Goal: Transaction & Acquisition: Book appointment/travel/reservation

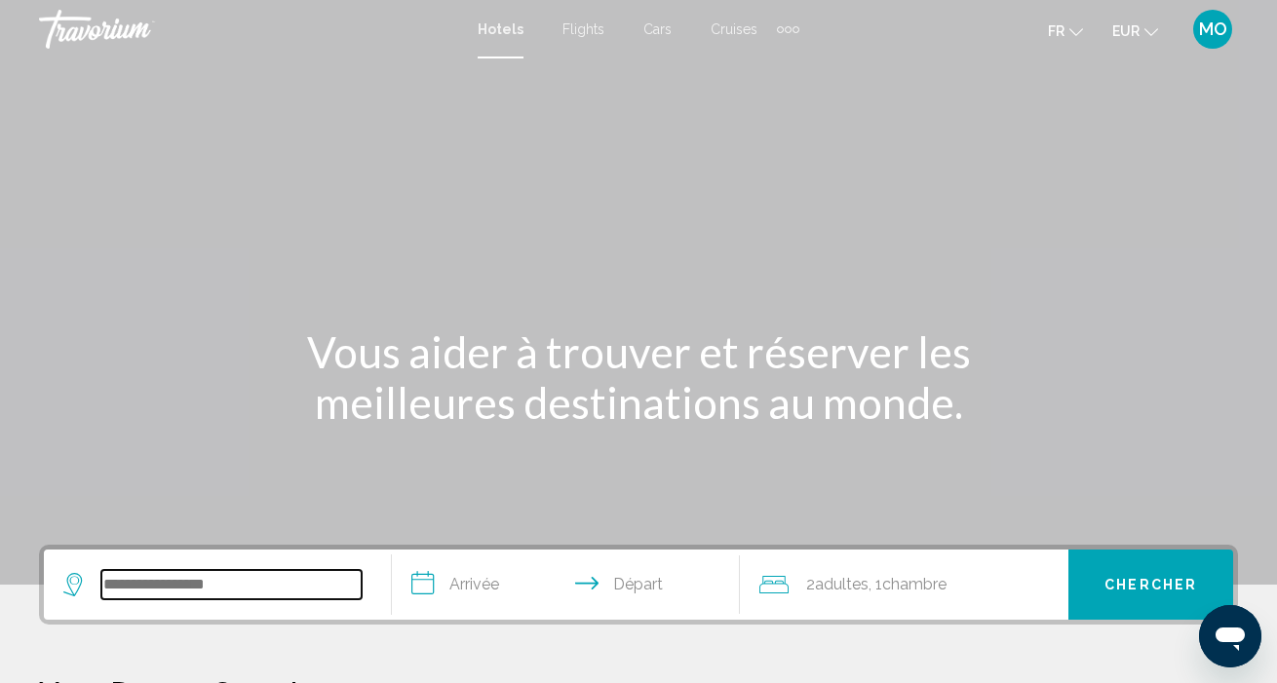
click at [134, 584] on input "Search widget" at bounding box center [231, 584] width 260 height 29
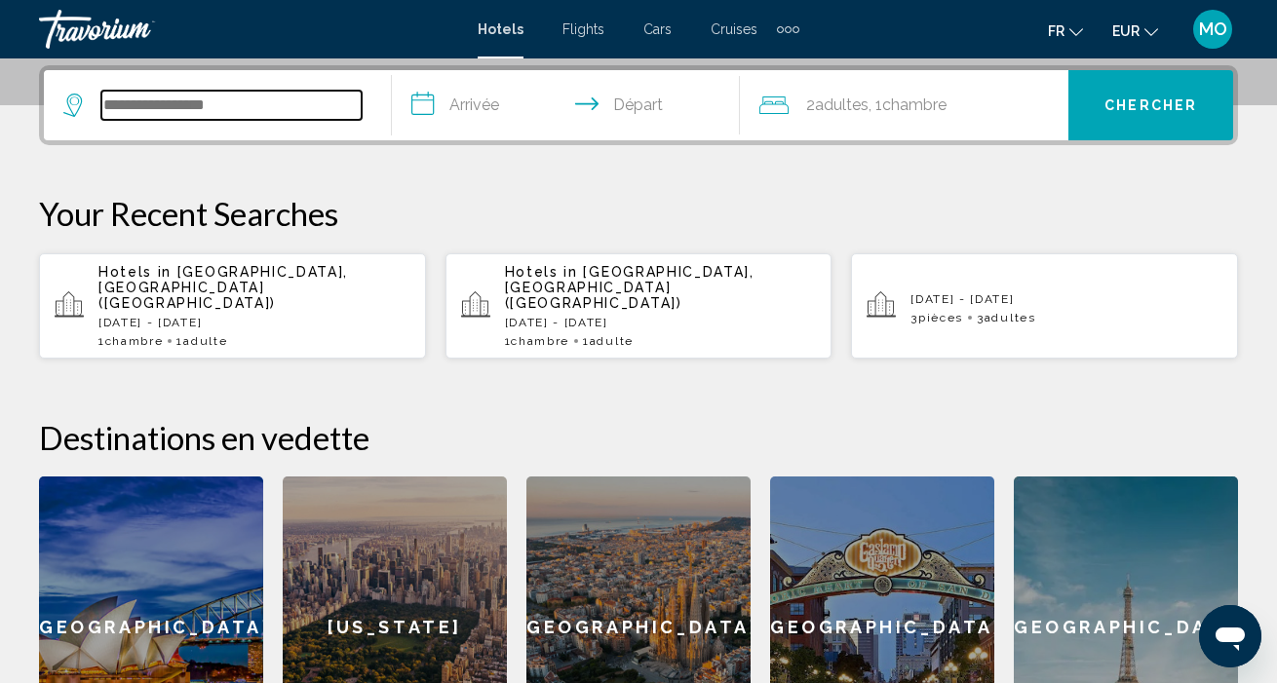
scroll to position [481, 0]
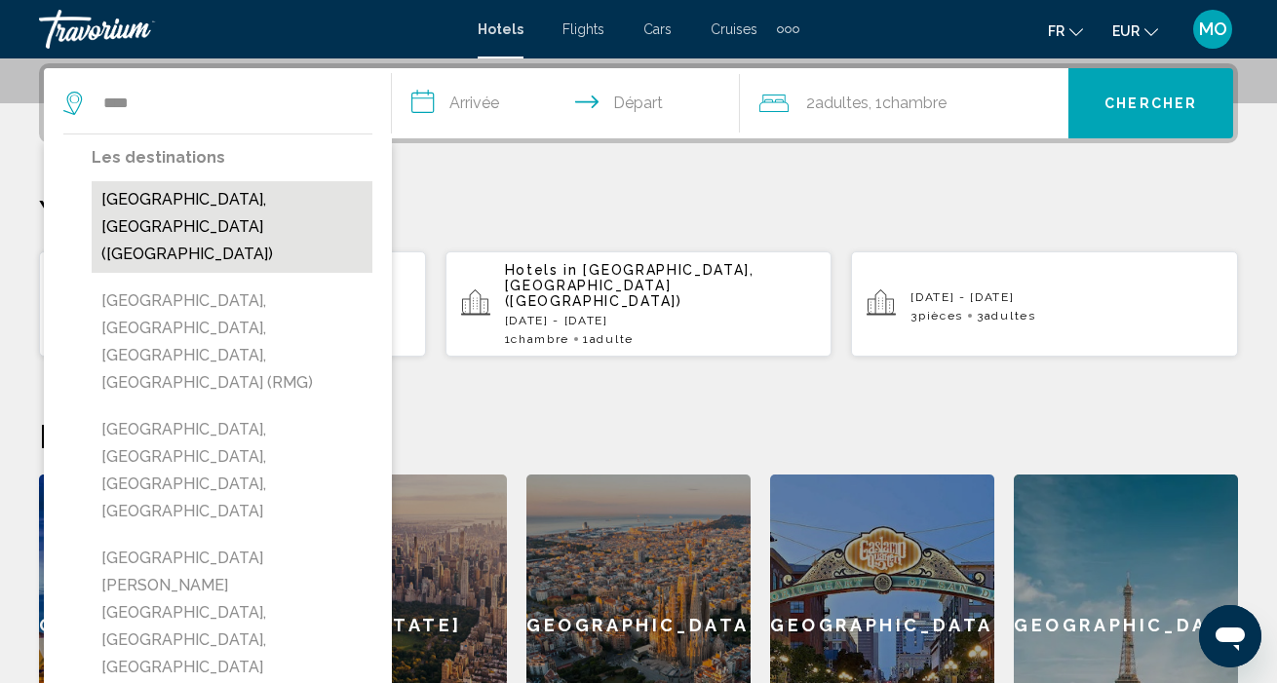
click at [314, 214] on button "[GEOGRAPHIC_DATA], [GEOGRAPHIC_DATA] ([GEOGRAPHIC_DATA])" at bounding box center [232, 227] width 281 height 92
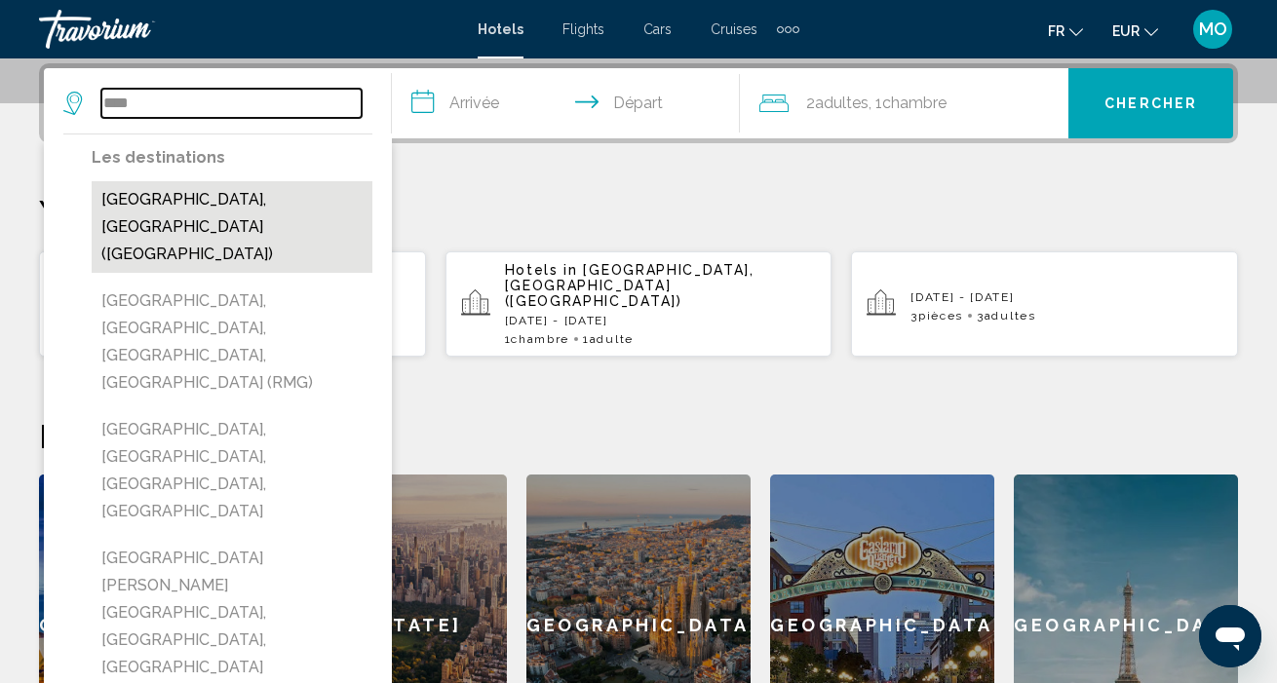
type input "**********"
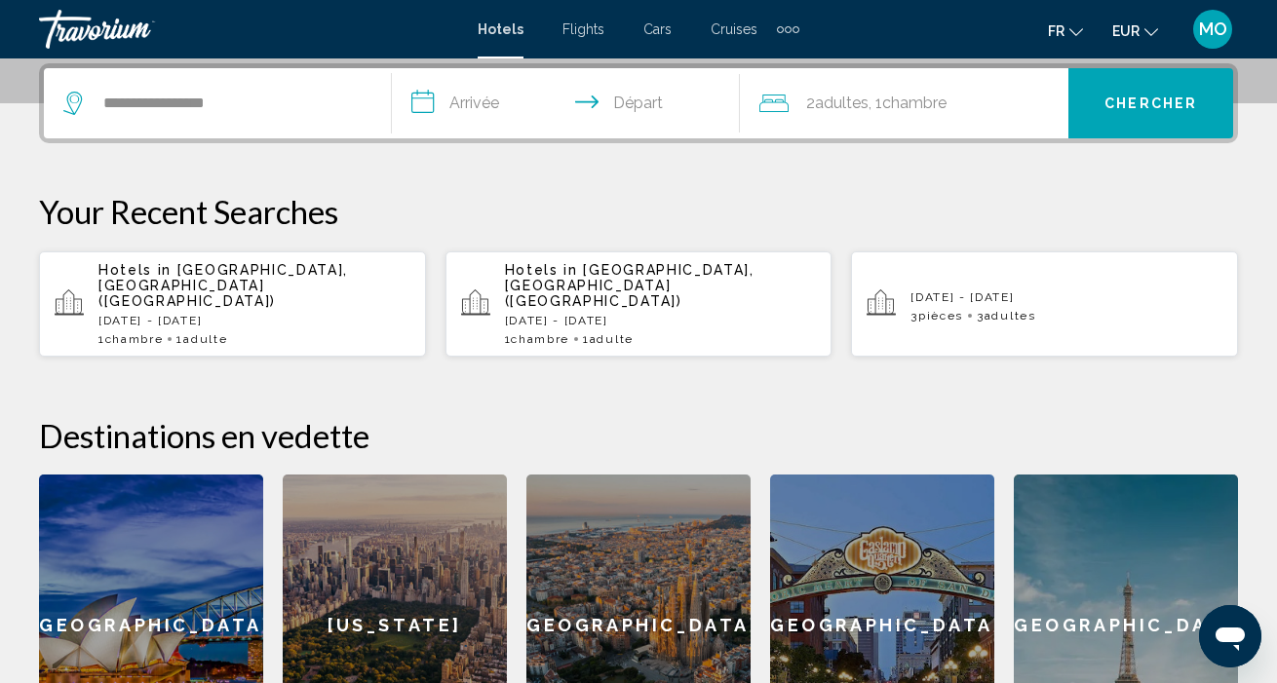
click at [489, 108] on input "**********" at bounding box center [570, 106] width 356 height 76
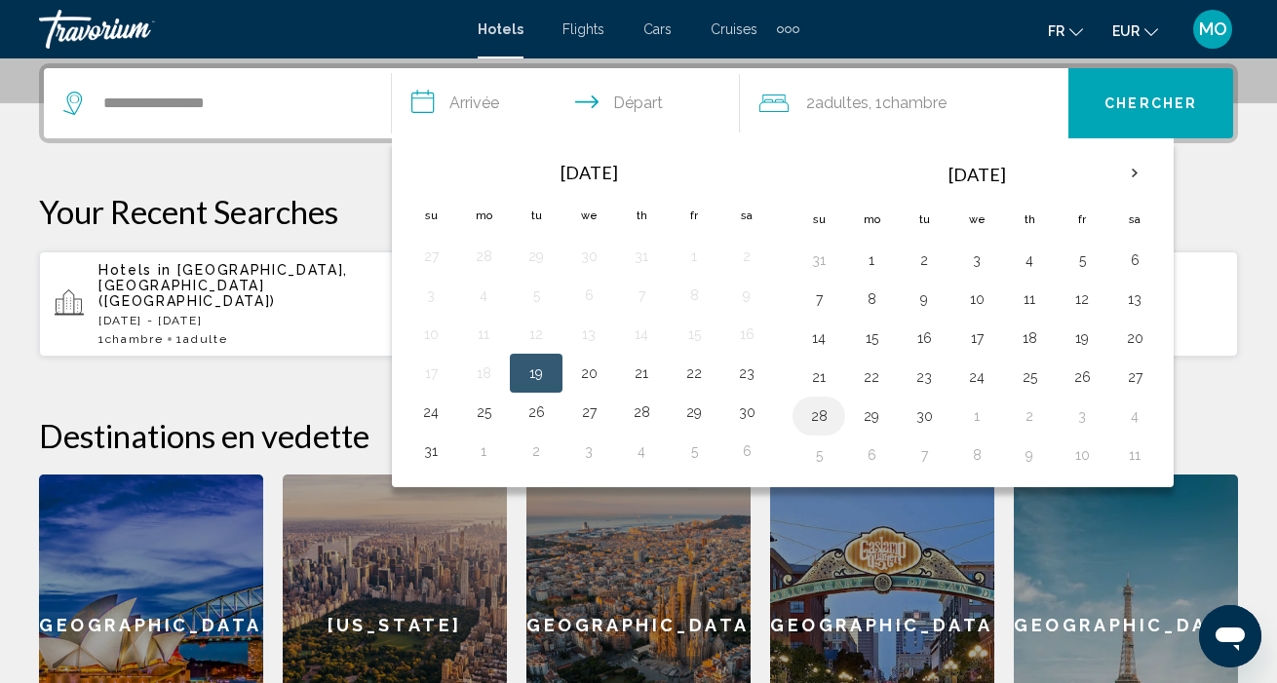
click at [815, 416] on button "28" at bounding box center [818, 416] width 31 height 27
click at [653, 99] on input "**********" at bounding box center [570, 106] width 356 height 76
click at [648, 99] on input "**********" at bounding box center [570, 106] width 356 height 76
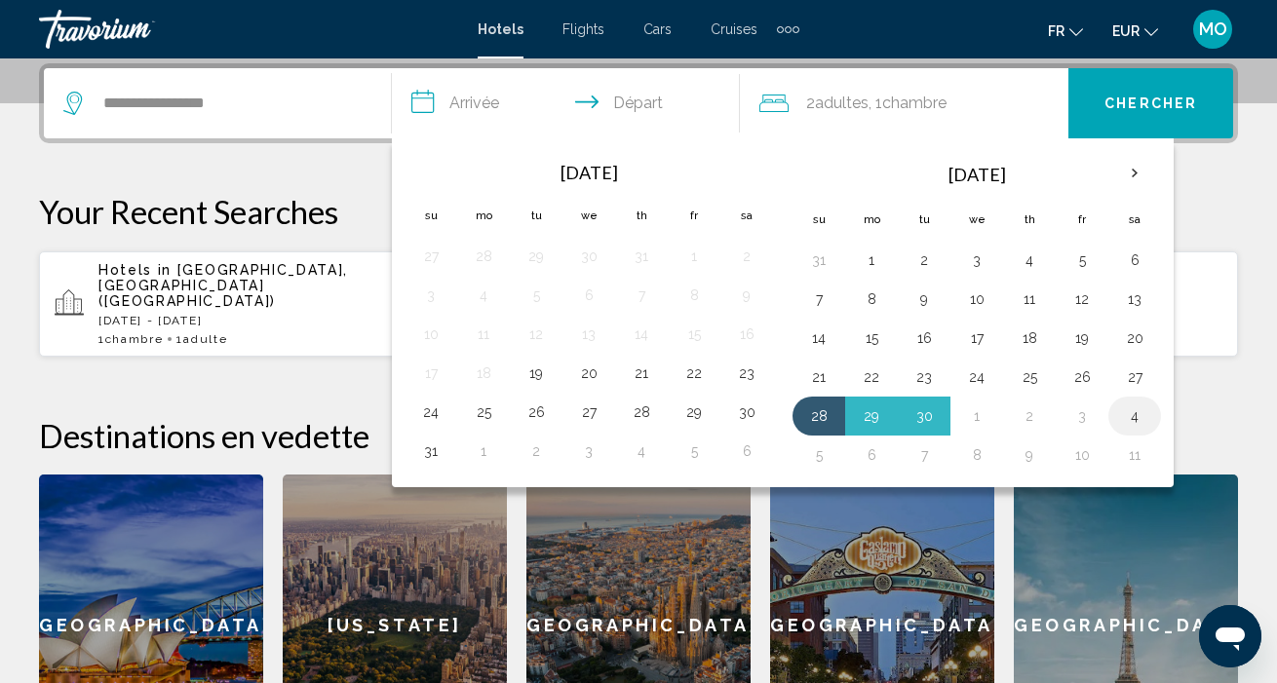
click at [1139, 418] on button "4" at bounding box center [1134, 416] width 31 height 27
type input "**********"
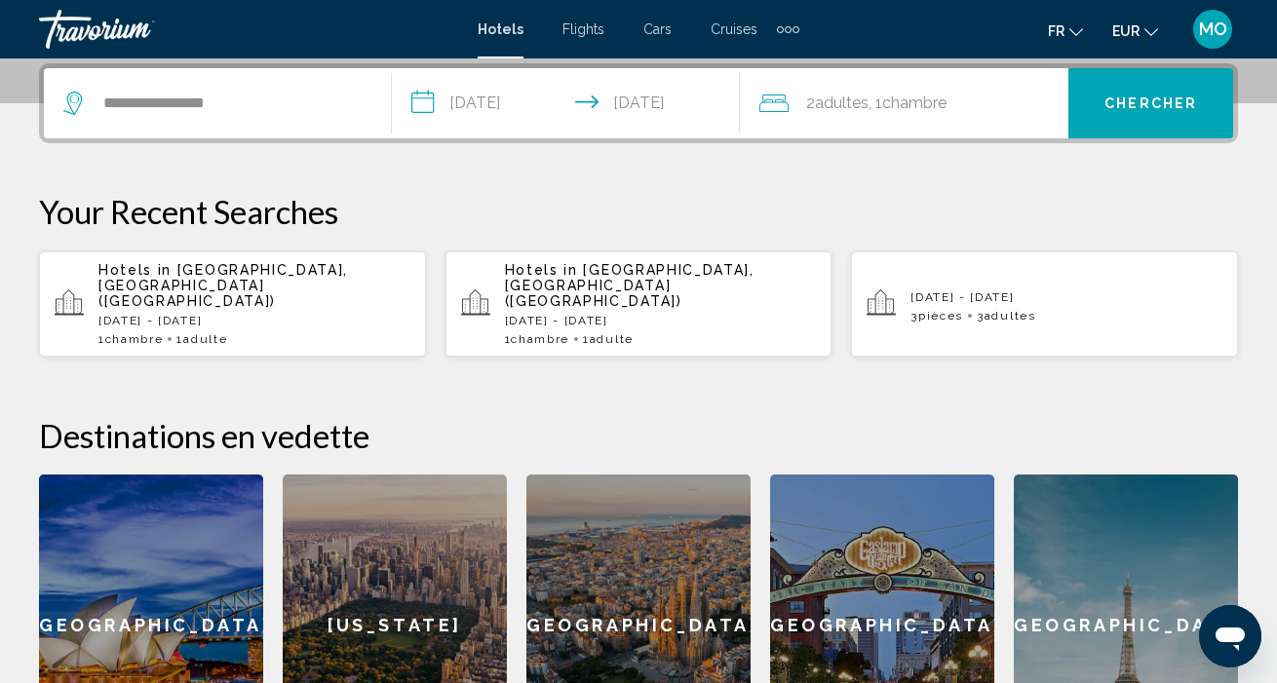
click at [993, 105] on div "2 Adulte Adultes , 1 Chambre pièces" at bounding box center [913, 103] width 309 height 27
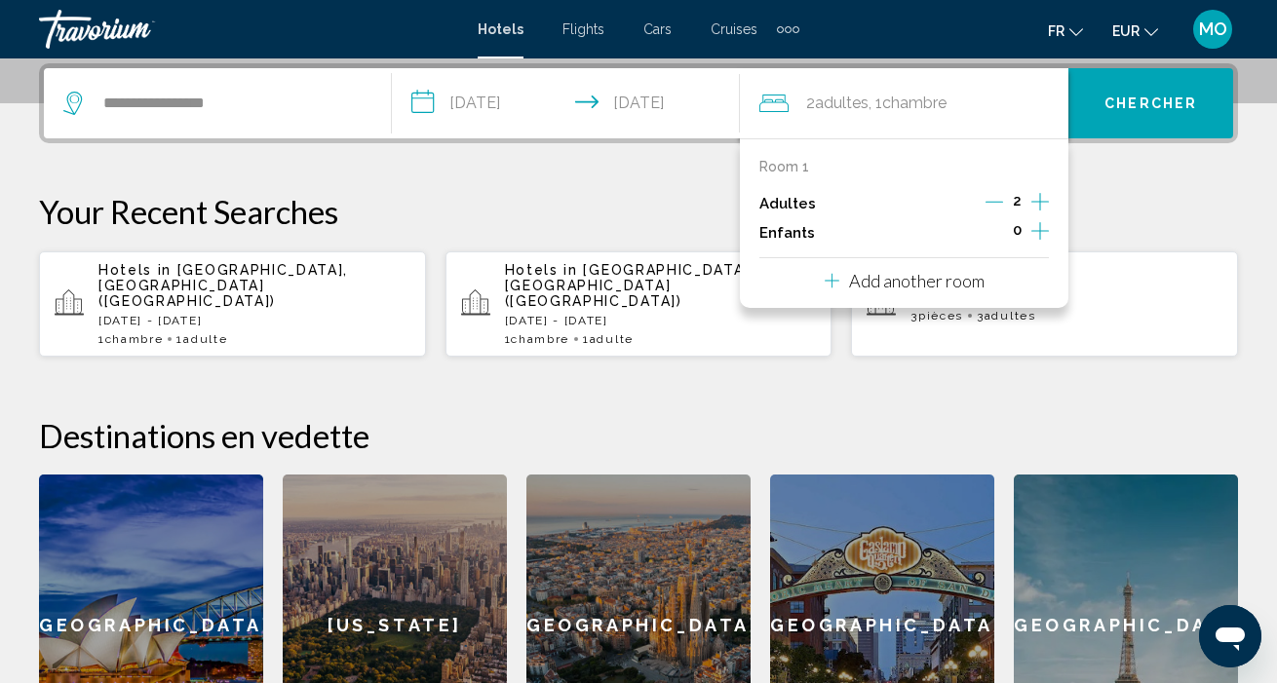
click at [990, 201] on icon "Decrement adults" at bounding box center [994, 202] width 18 height 18
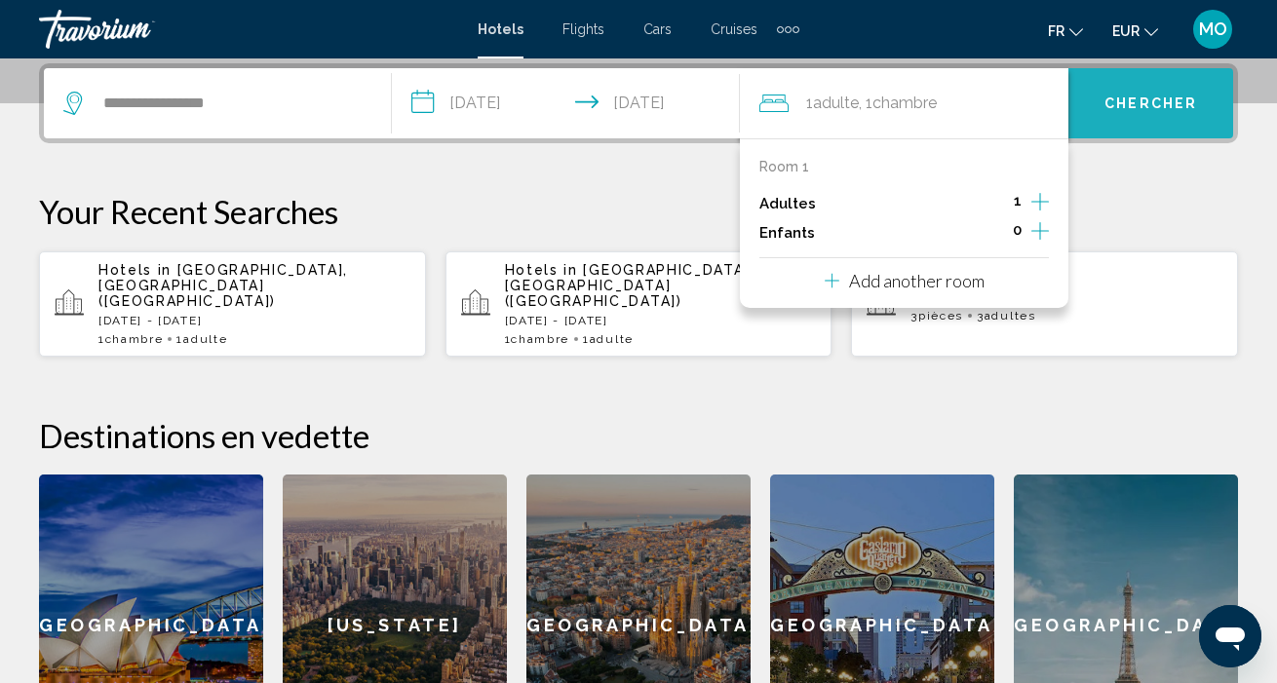
click at [1146, 101] on span "Chercher" at bounding box center [1150, 104] width 93 height 16
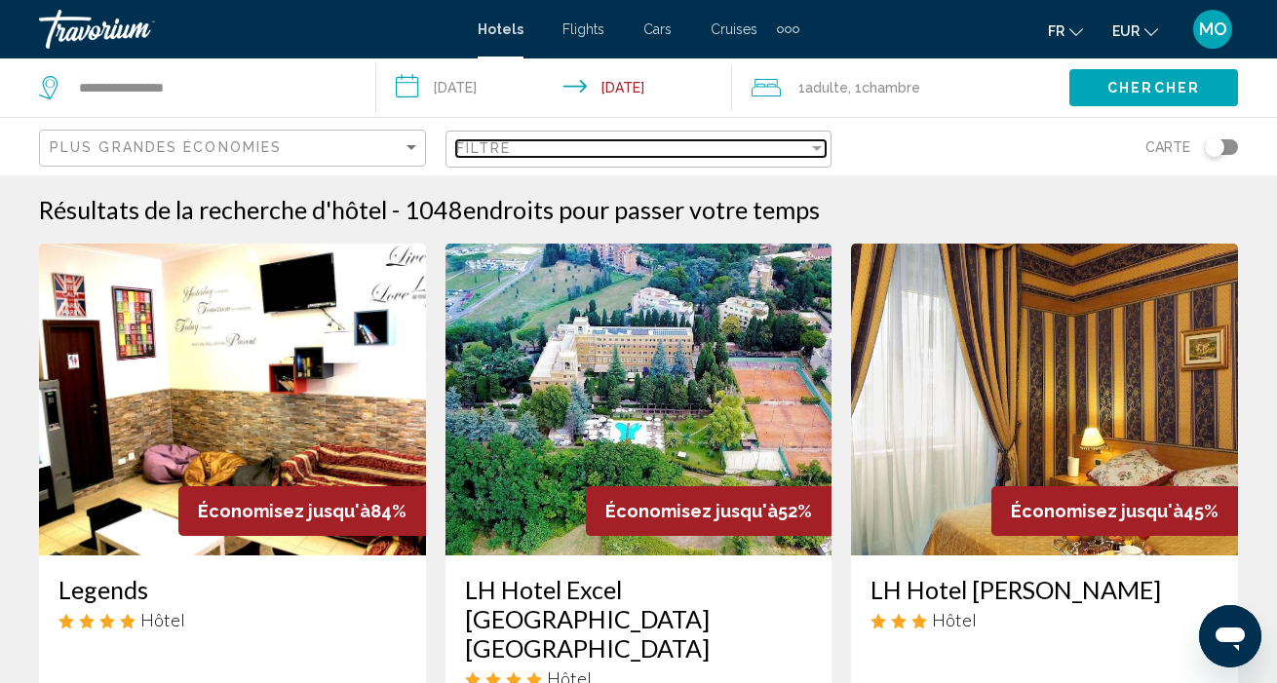
click at [817, 146] on div "Filter" at bounding box center [817, 148] width 10 height 5
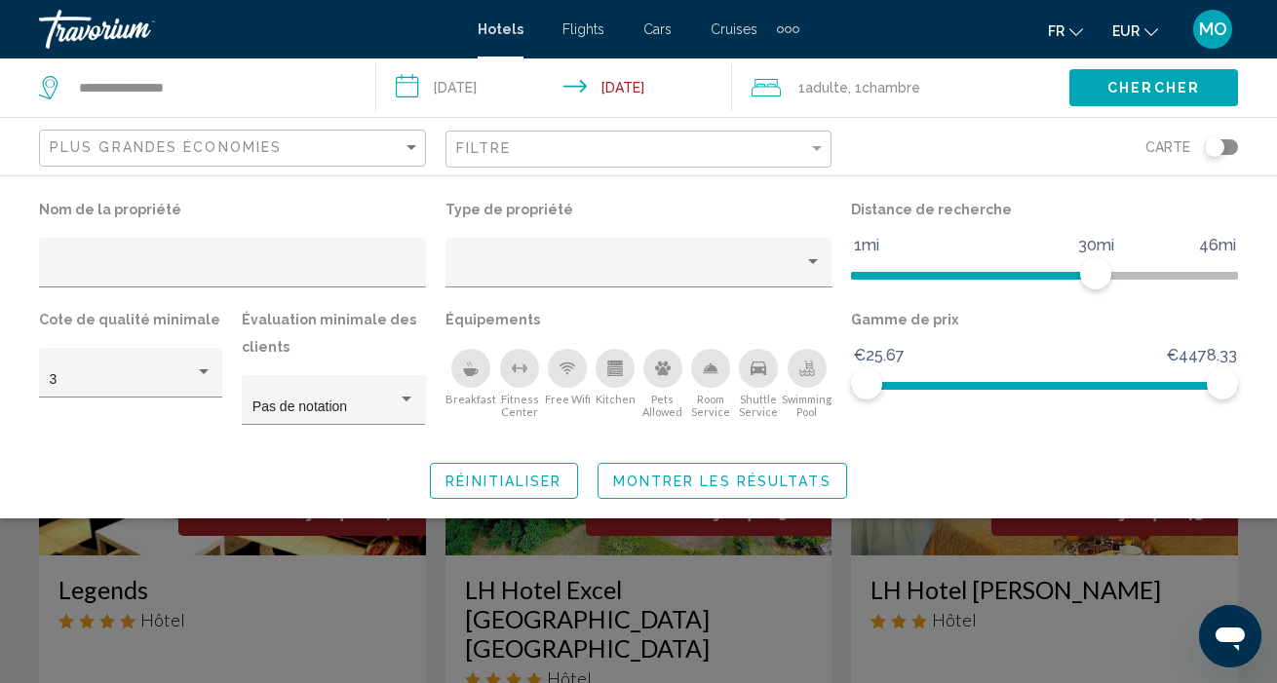
click at [803, 367] on icon "Swimming Pool" at bounding box center [807, 369] width 16 height 16
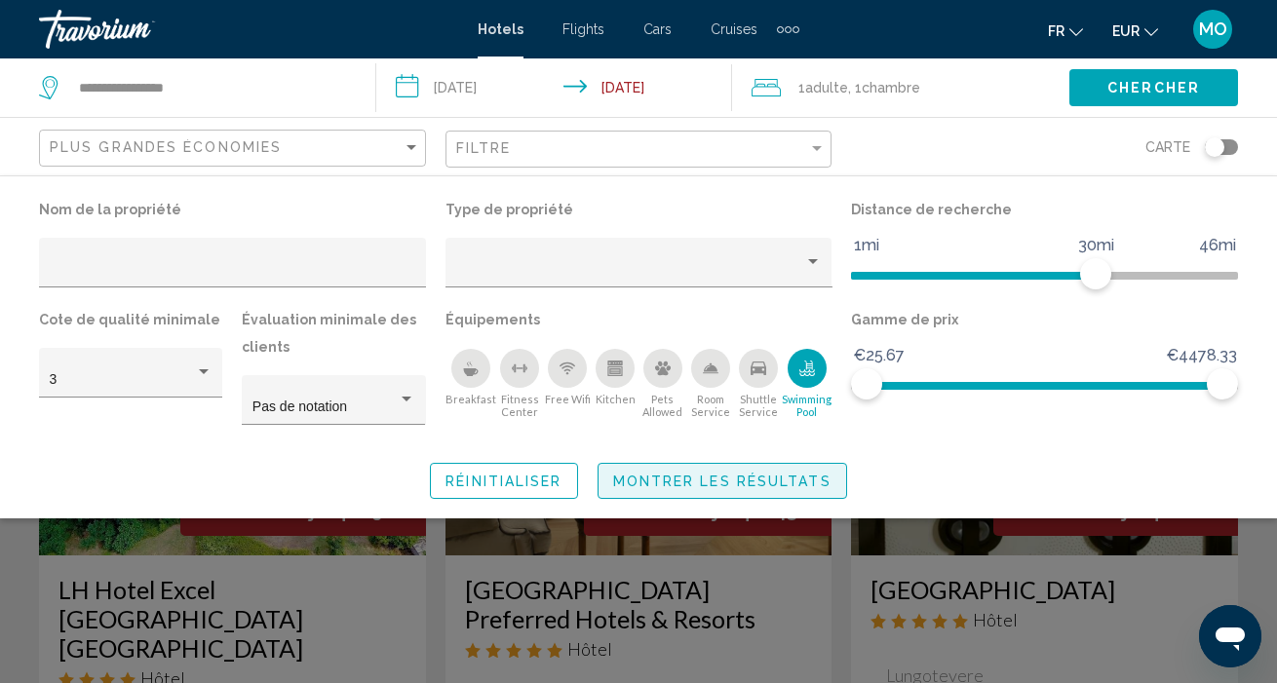
click at [759, 482] on span "Montrer les résultats" at bounding box center [722, 482] width 218 height 16
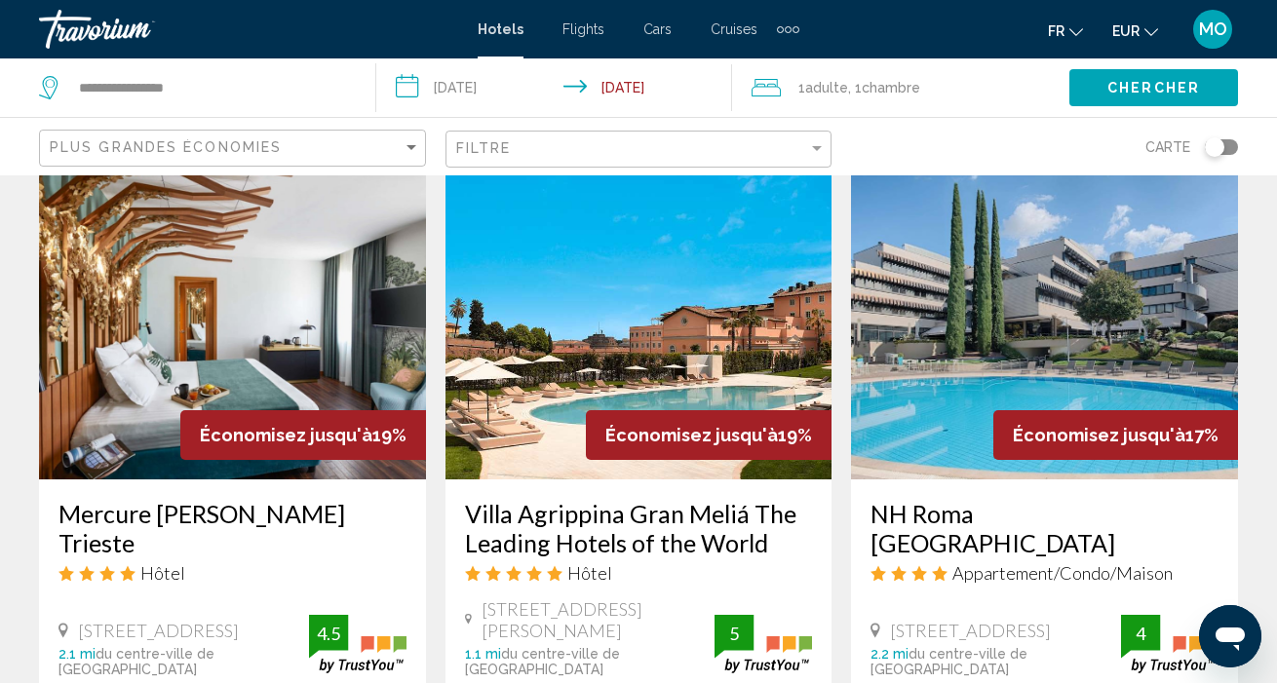
scroll to position [850, 0]
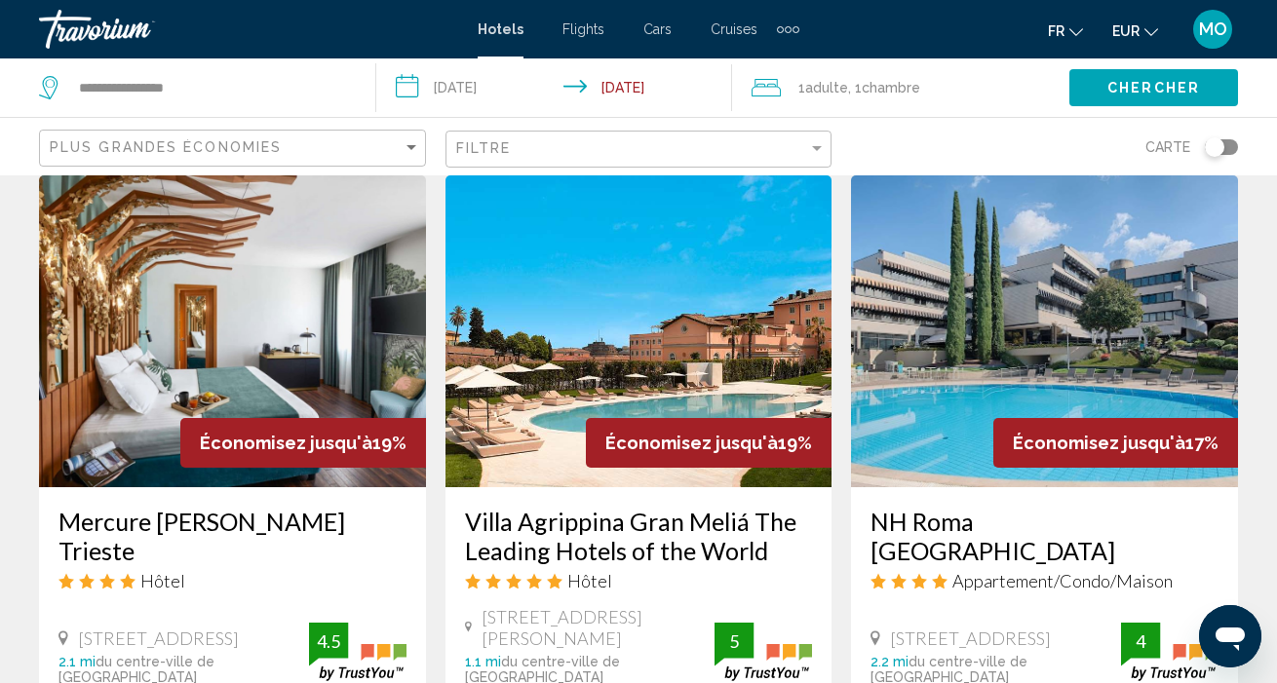
click at [66, 631] on icon "Main content" at bounding box center [63, 638] width 10 height 15
click at [63, 630] on icon "Main content" at bounding box center [63, 639] width 10 height 18
click at [59, 631] on icon "Main content" at bounding box center [63, 638] width 10 height 15
click at [62, 630] on icon "Main content" at bounding box center [63, 639] width 10 height 18
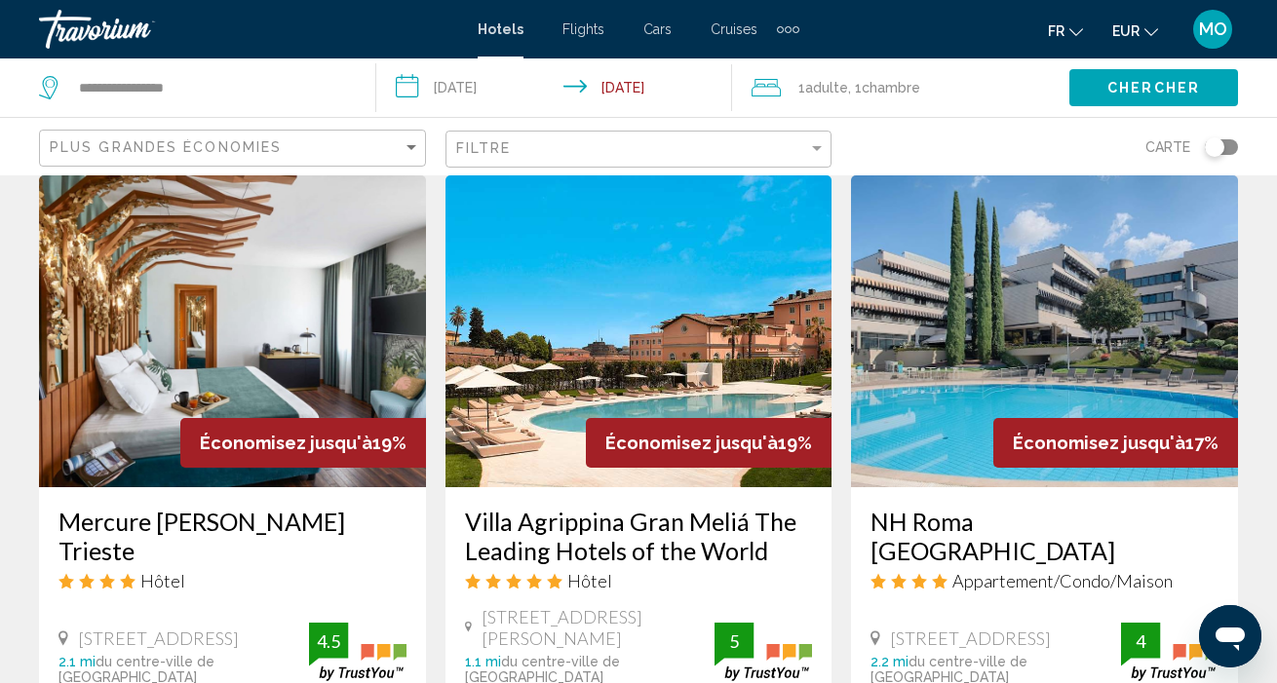
click at [248, 507] on h3 "Mercure [PERSON_NAME] Trieste" at bounding box center [232, 536] width 348 height 58
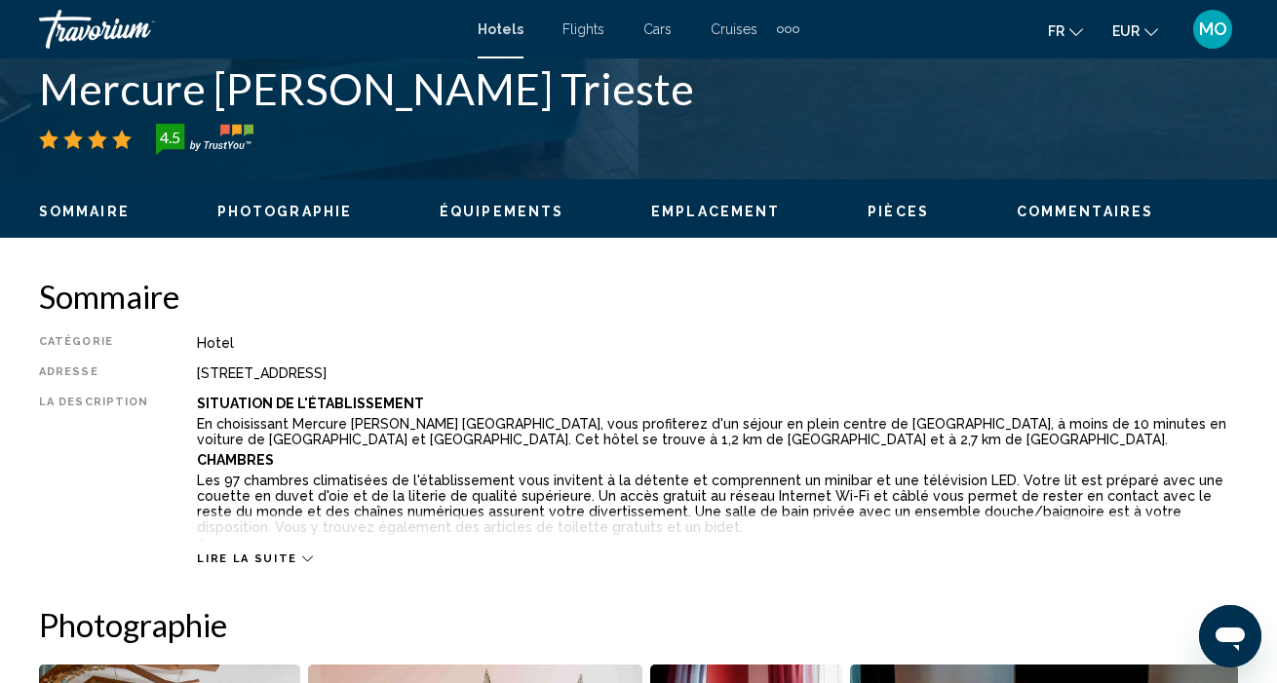
scroll to position [693, 0]
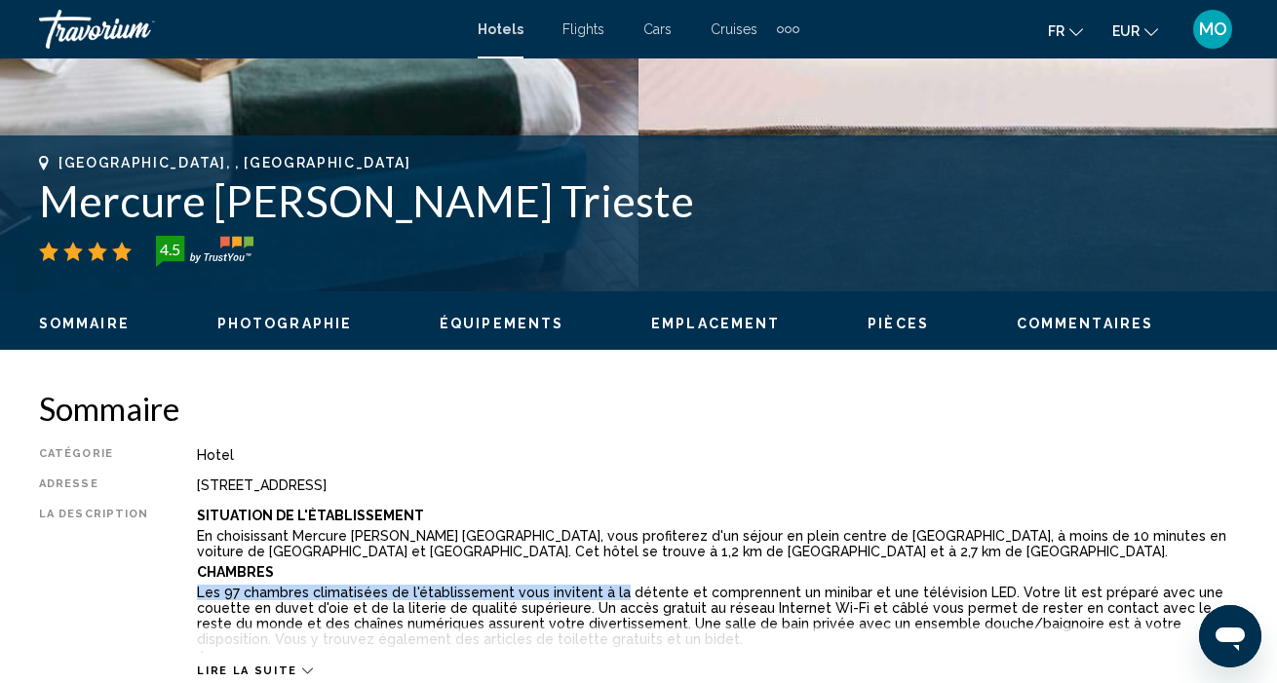
drag, startPoint x: 607, startPoint y: 564, endPoint x: 602, endPoint y: 585, distance: 21.0
click at [602, 585] on div "Situation De L'établissement En choisissant Mercure [PERSON_NAME] [GEOGRAPHIC_D…" at bounding box center [717, 581] width 1041 height 146
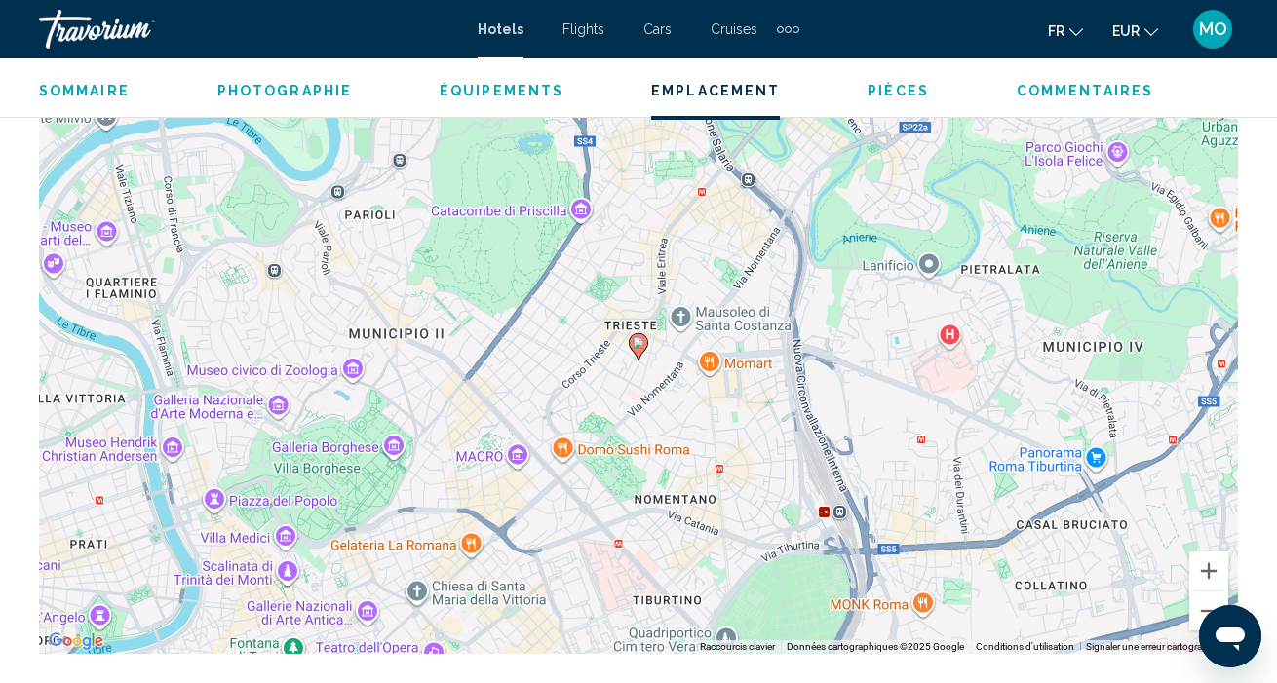
scroll to position [2314, 0]
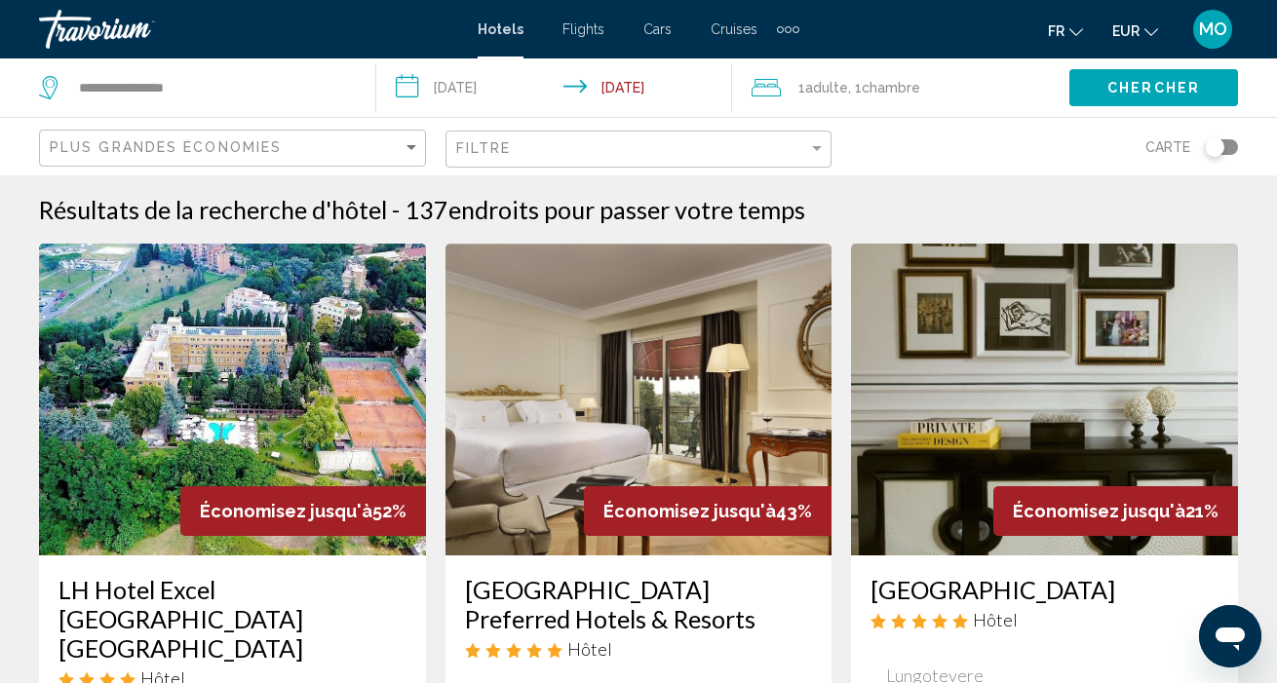
click at [461, 272] on img "Main content" at bounding box center [638, 400] width 387 height 312
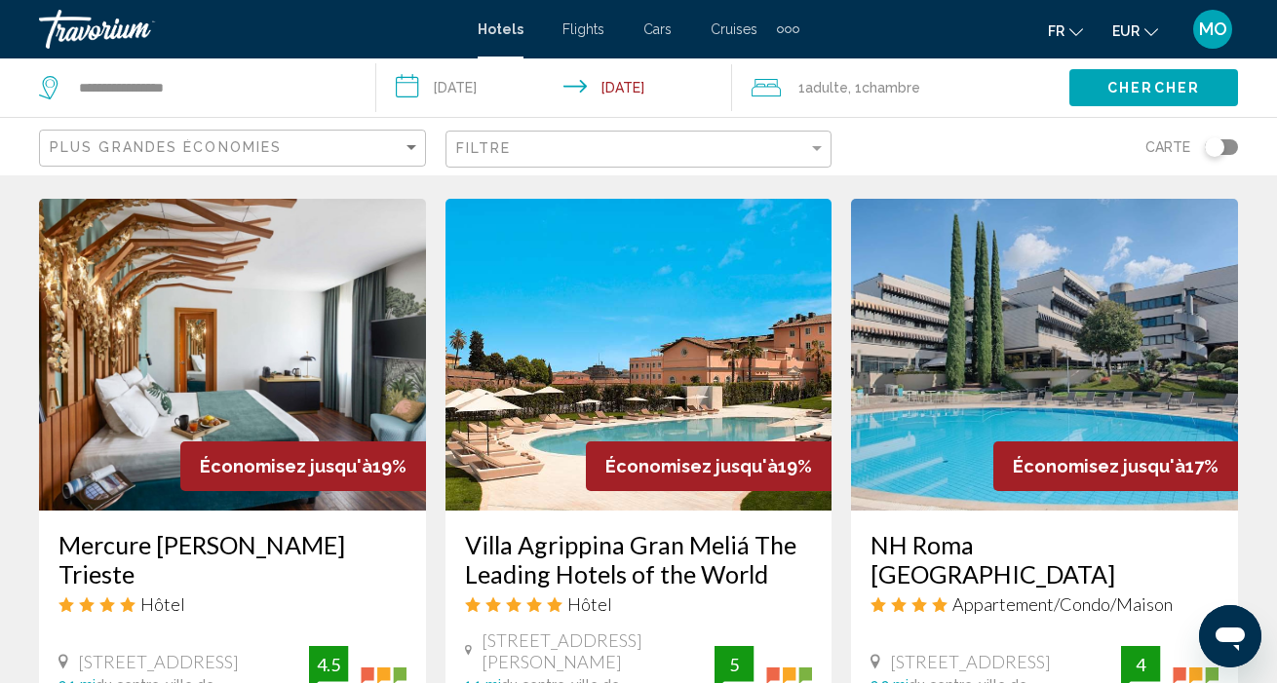
scroll to position [831, 0]
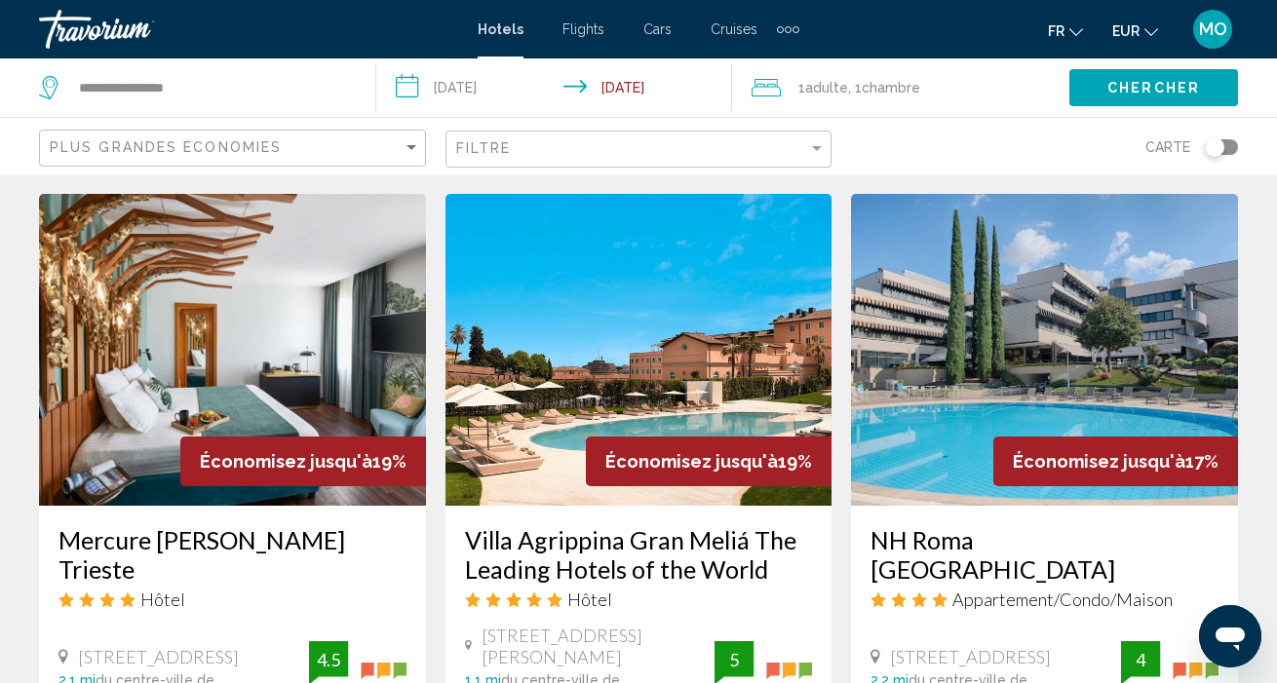
click at [1140, 525] on h3 "NH Roma [GEOGRAPHIC_DATA]" at bounding box center [1044, 554] width 348 height 58
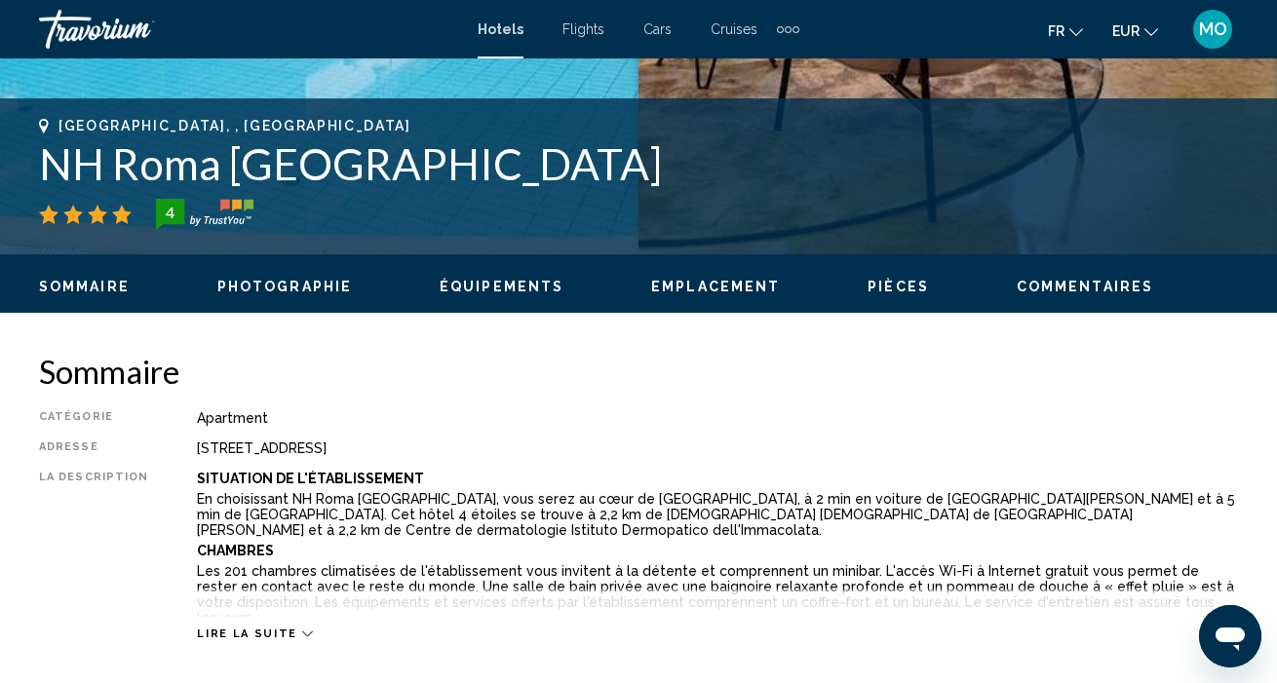
scroll to position [736, 0]
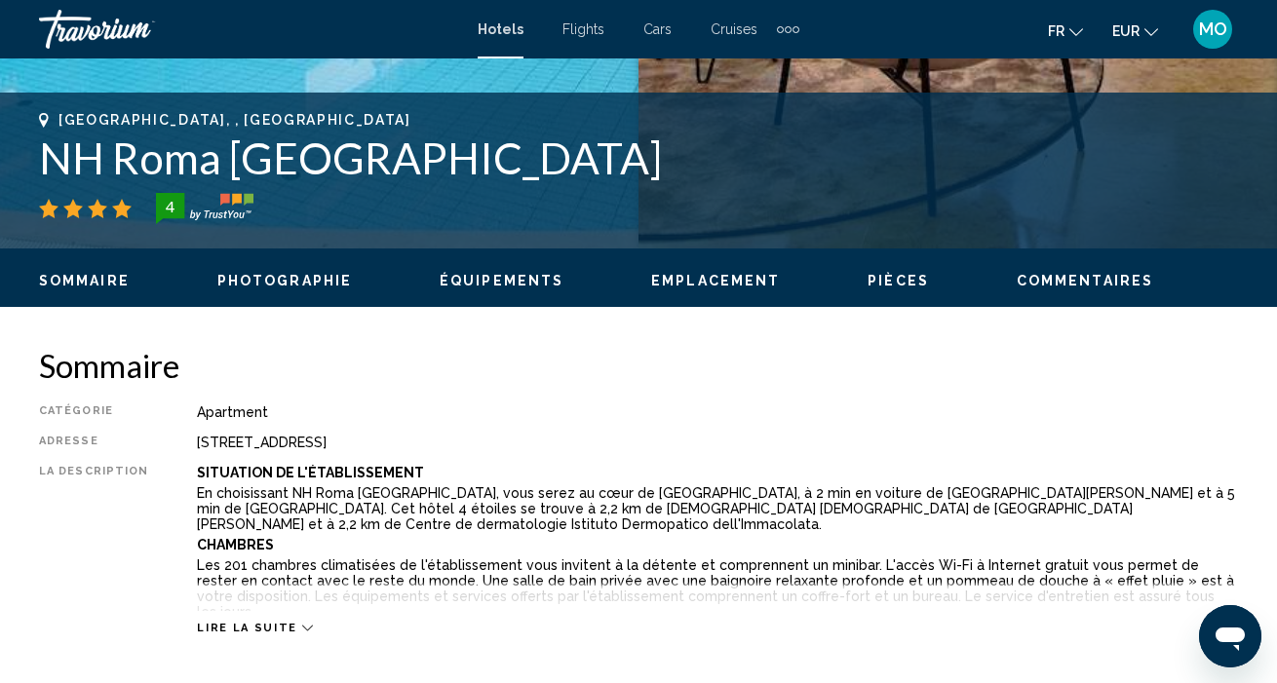
click at [713, 511] on p "En choisissant NH Roma [GEOGRAPHIC_DATA], vous serez au cœur de [GEOGRAPHIC_DAT…" at bounding box center [717, 508] width 1041 height 47
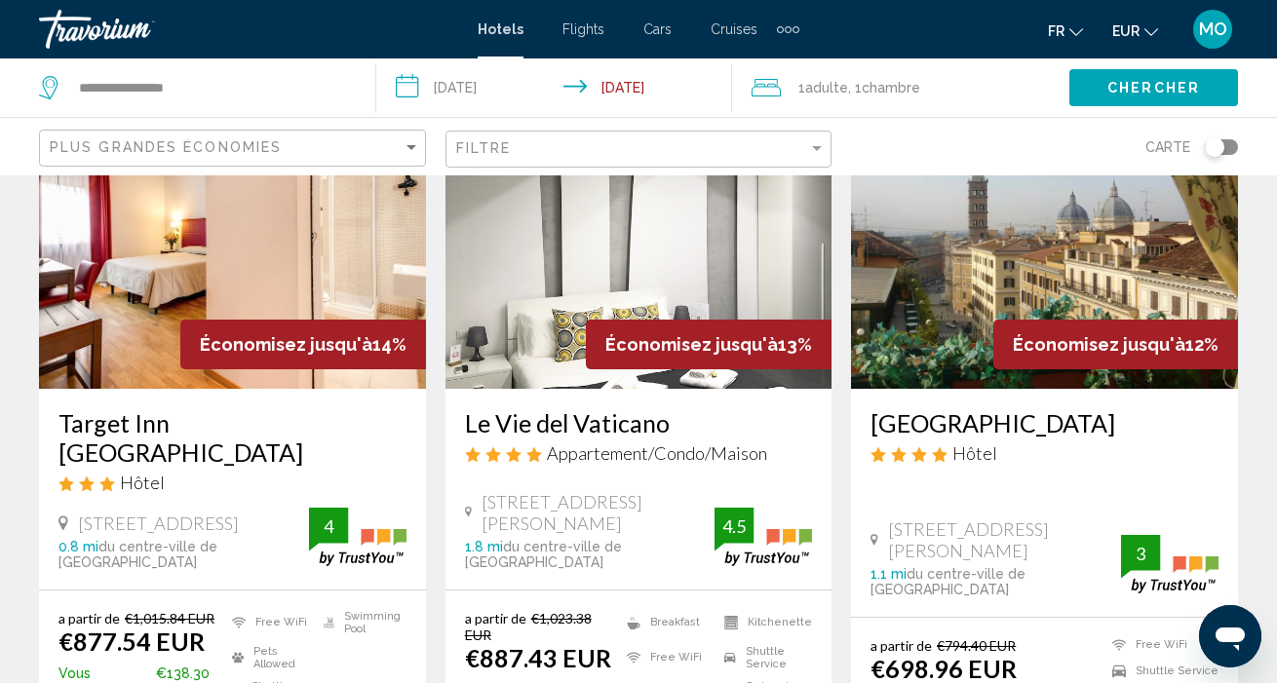
scroll to position [1726, 0]
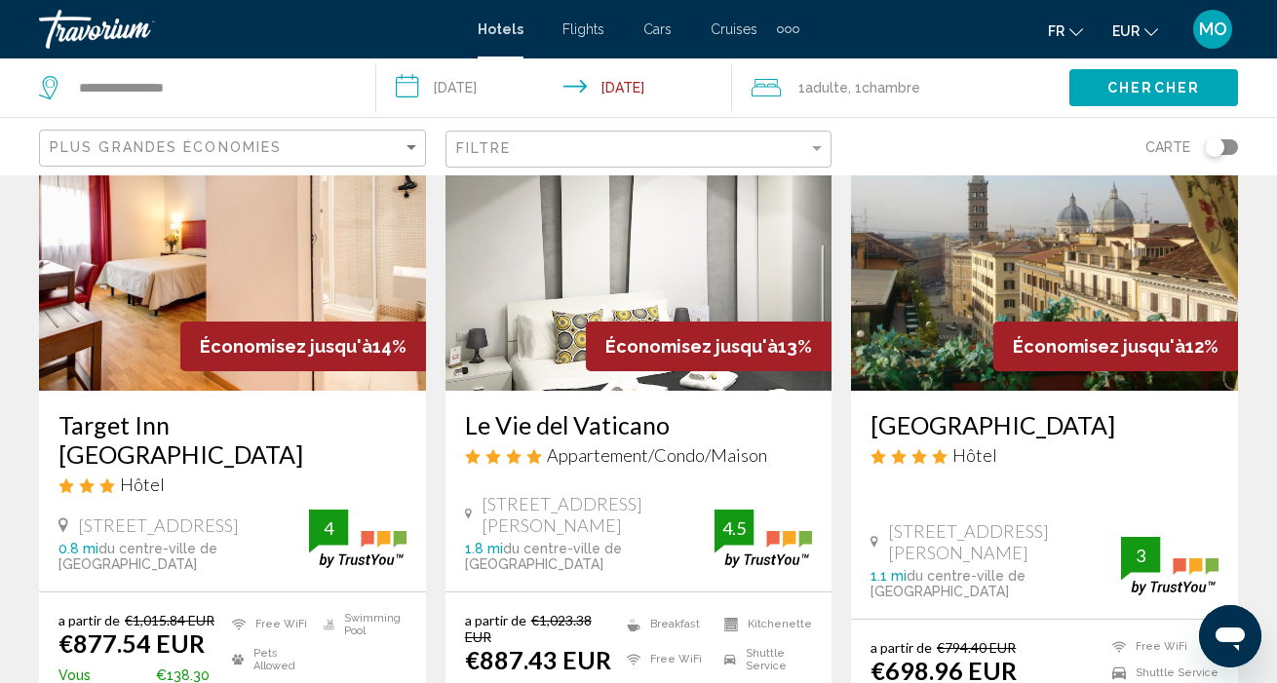
click at [274, 474] on div "Hôtel" at bounding box center [232, 484] width 348 height 21
click at [173, 410] on h3 "Target Inn [GEOGRAPHIC_DATA]" at bounding box center [232, 439] width 348 height 58
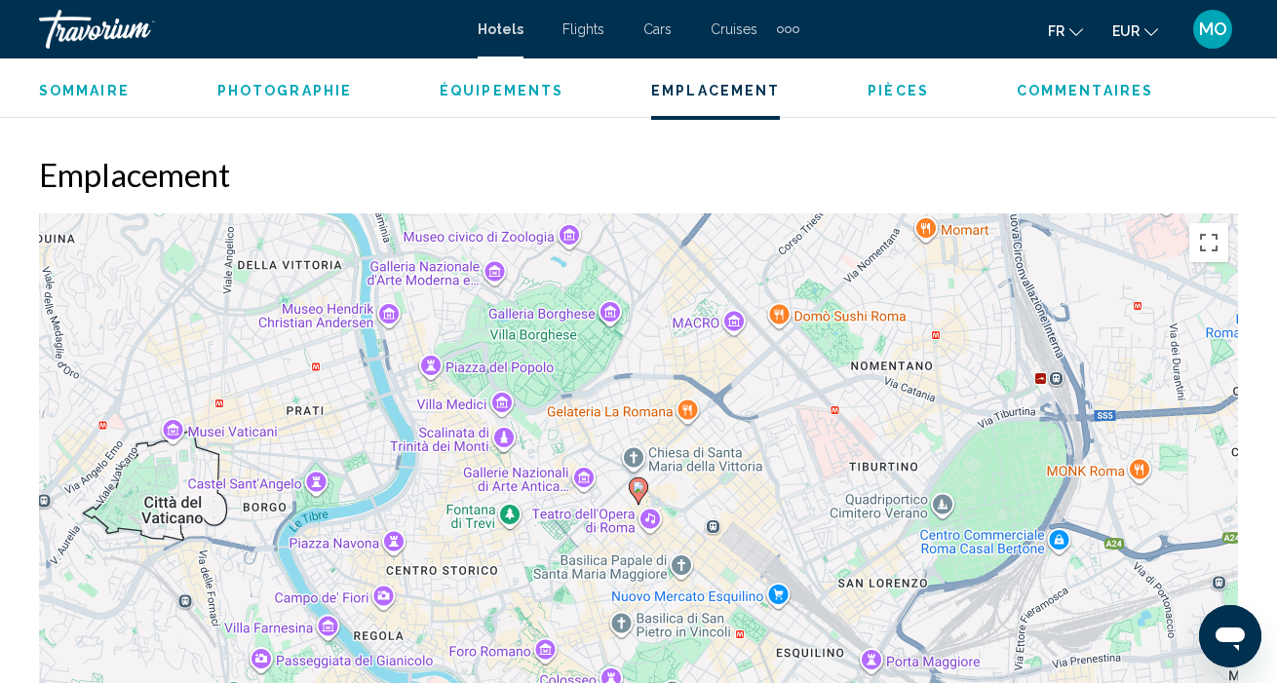
scroll to position [2048, 0]
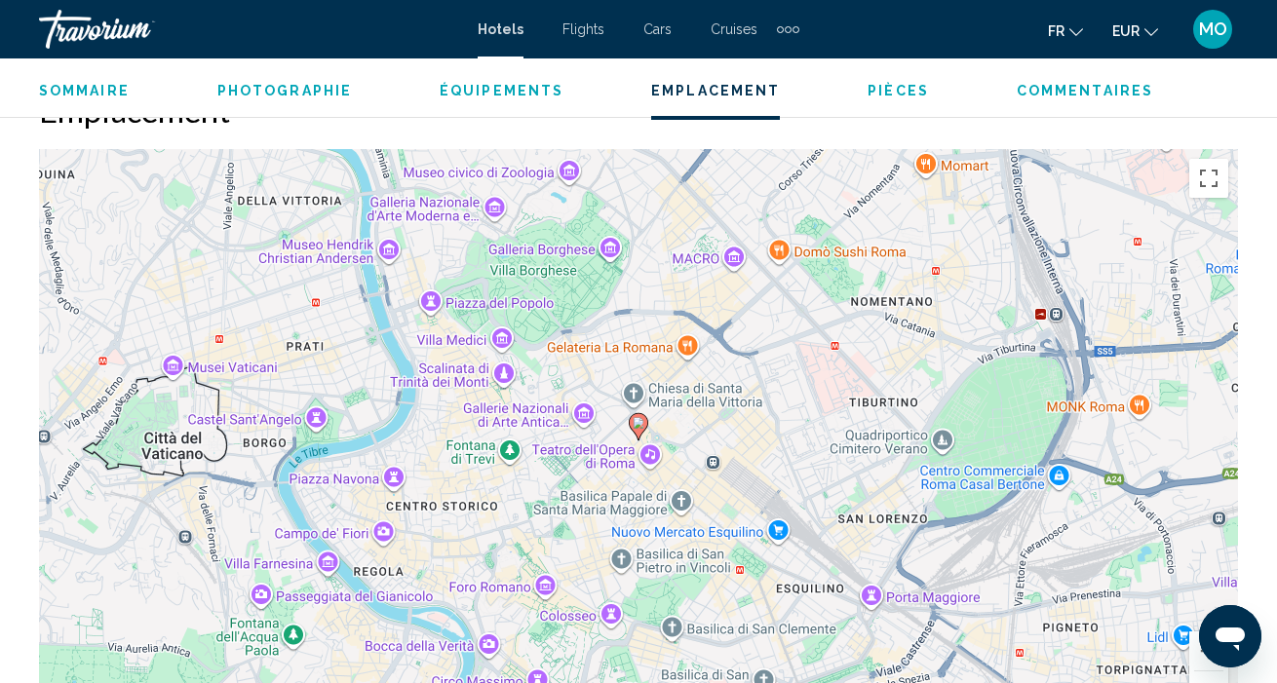
click at [314, 92] on span "Photographie" at bounding box center [284, 91] width 134 height 16
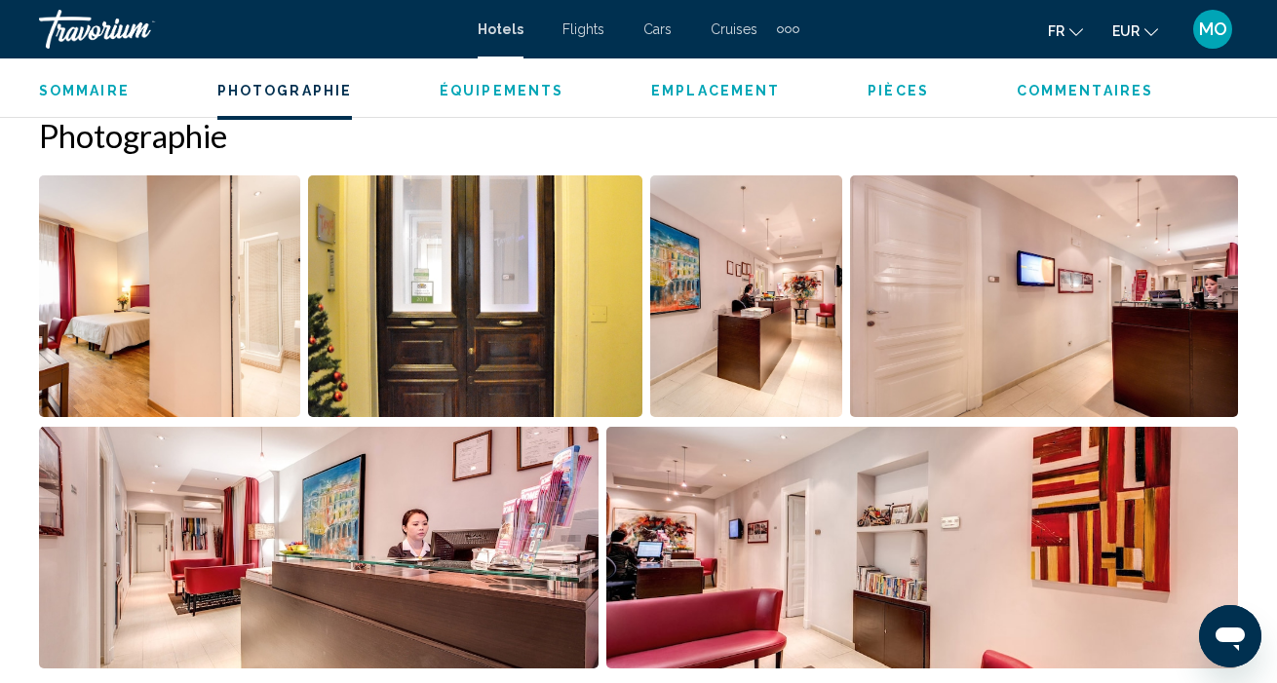
scroll to position [1189, 0]
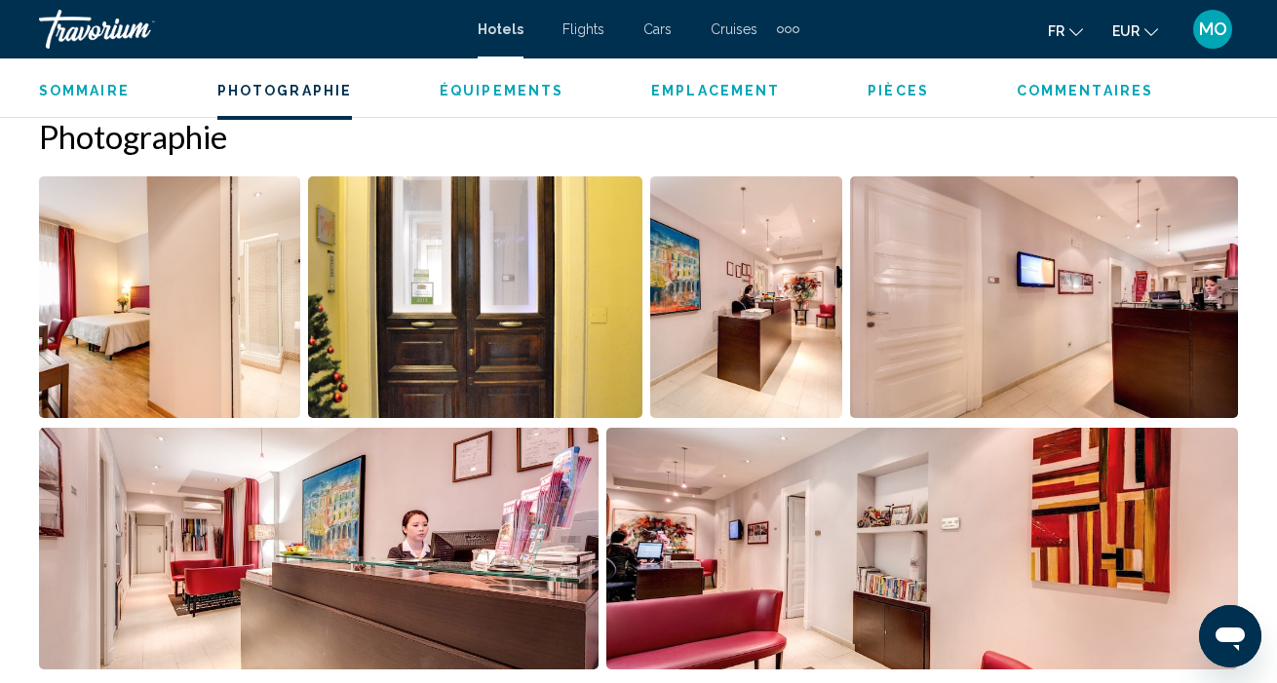
click at [889, 89] on span "Pièces" at bounding box center [897, 91] width 61 height 16
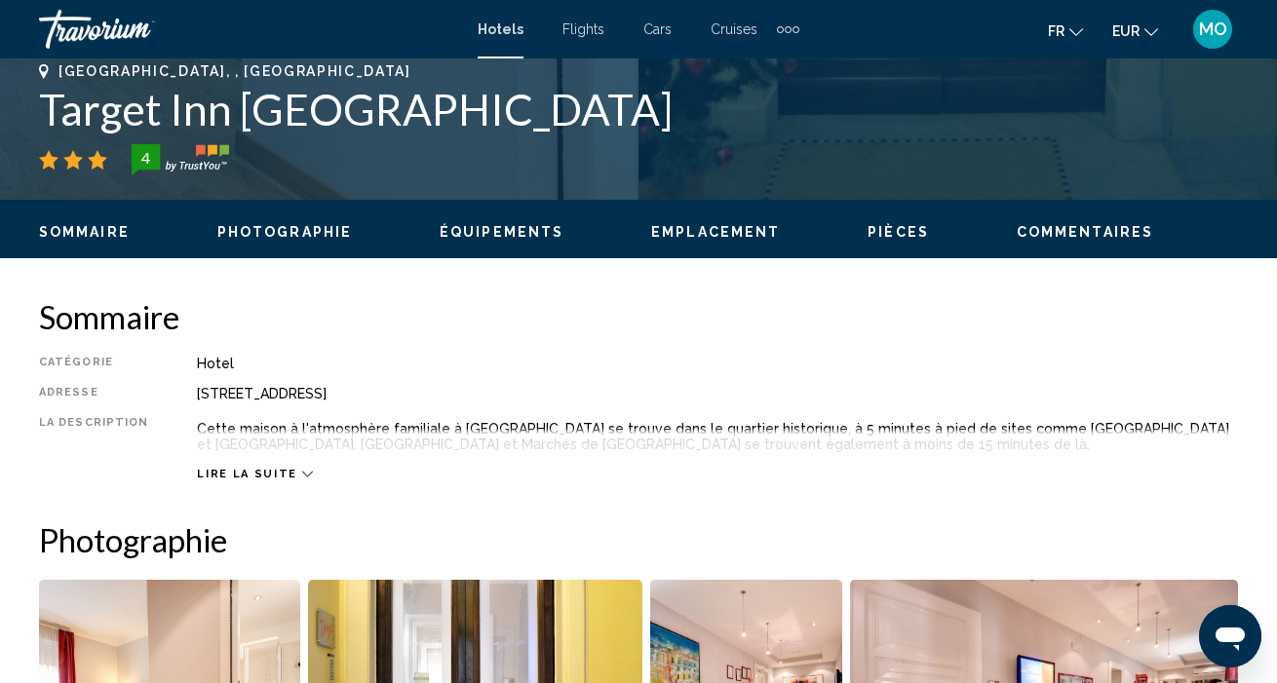
scroll to position [785, 0]
click at [302, 472] on icon "Main content" at bounding box center [307, 475] width 11 height 6
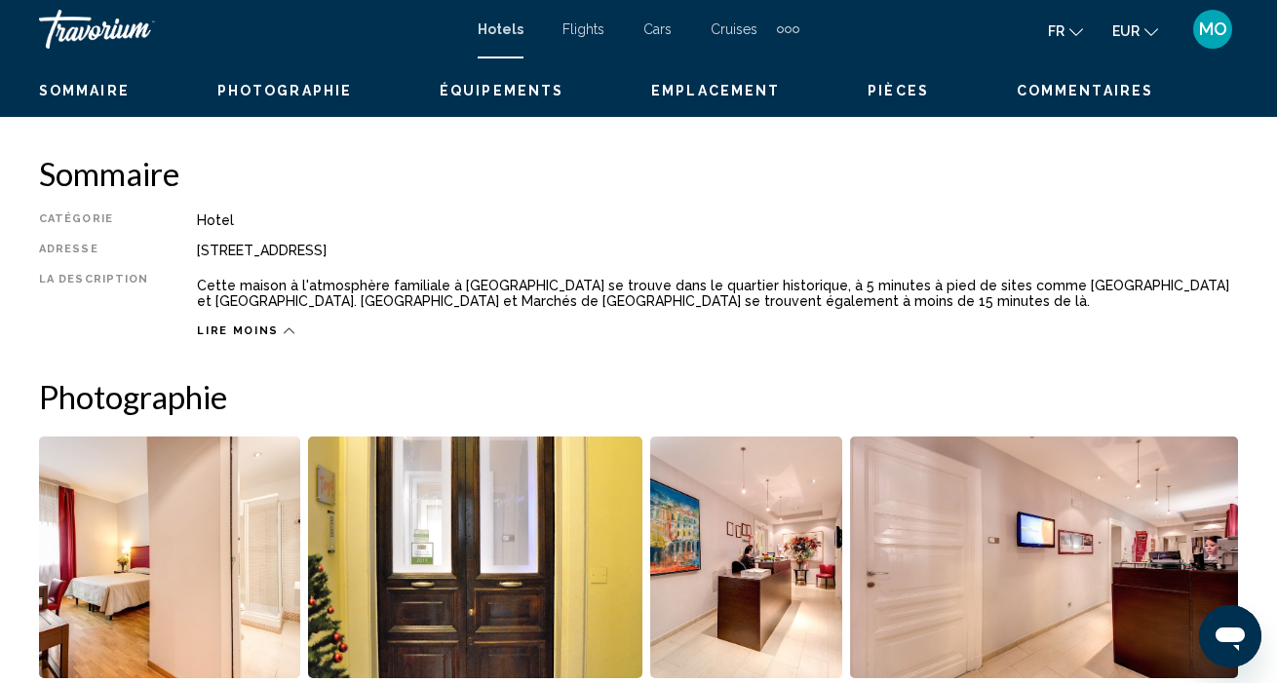
scroll to position [871, 0]
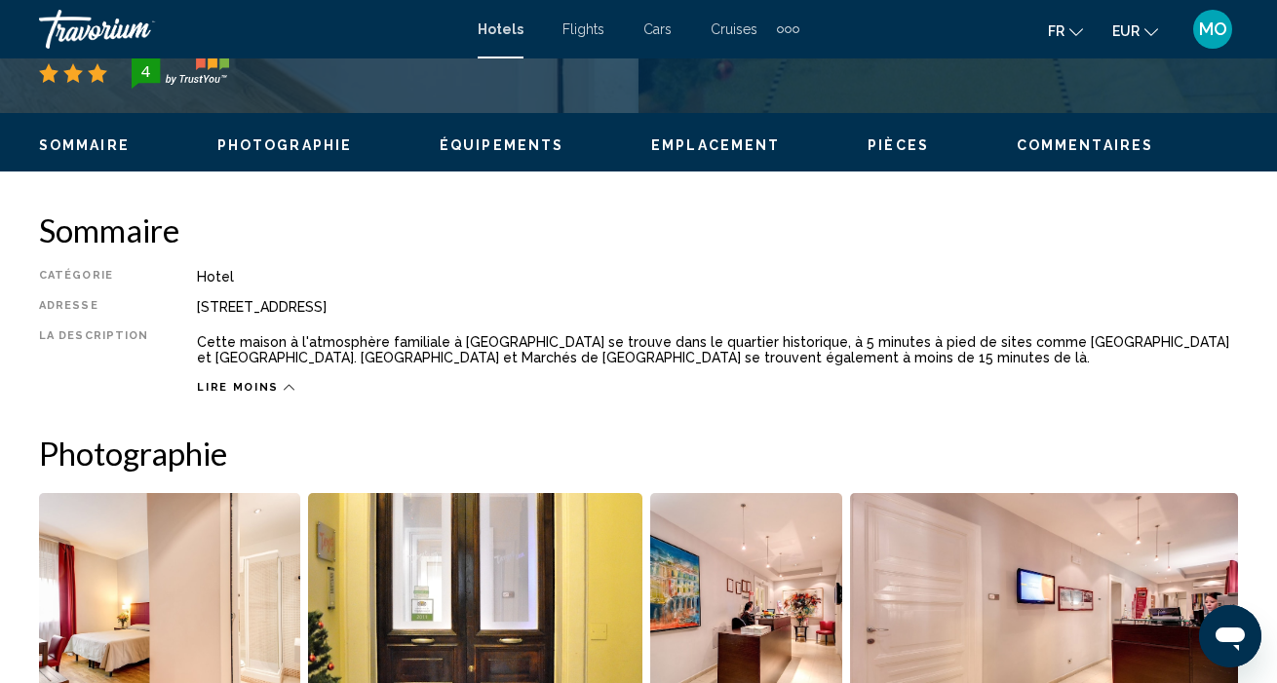
click at [543, 151] on span "Équipements" at bounding box center [502, 145] width 124 height 16
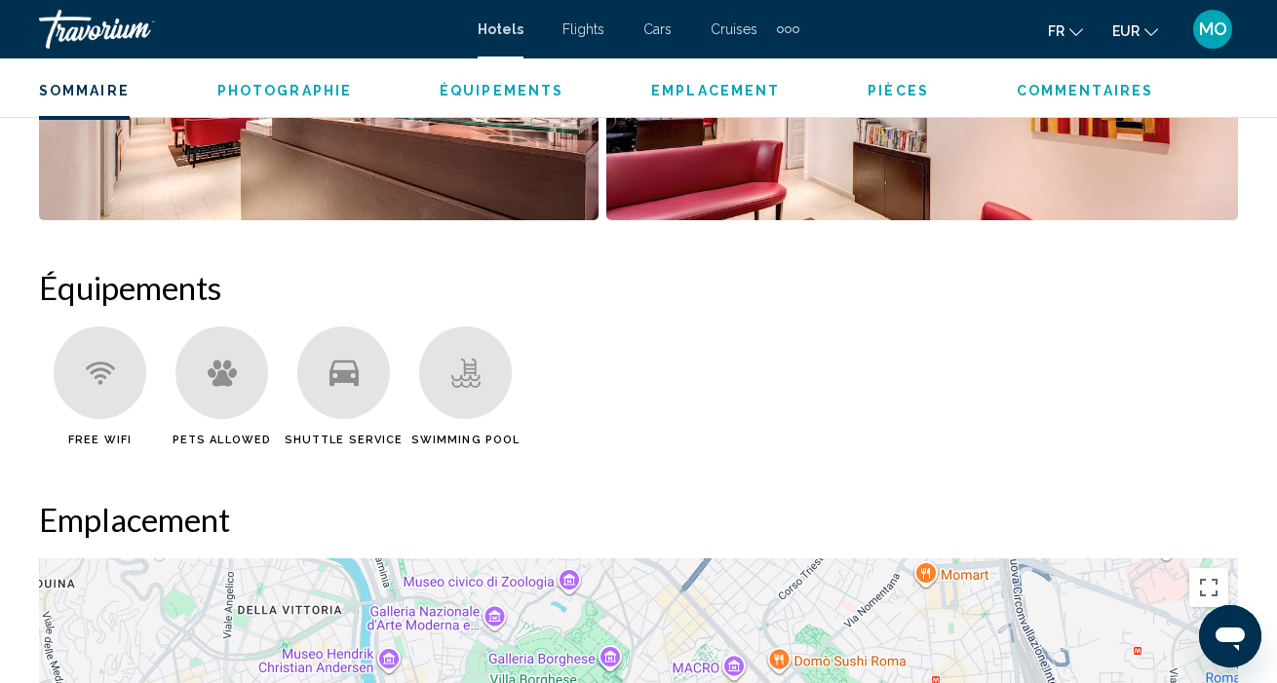
scroll to position [1788, 0]
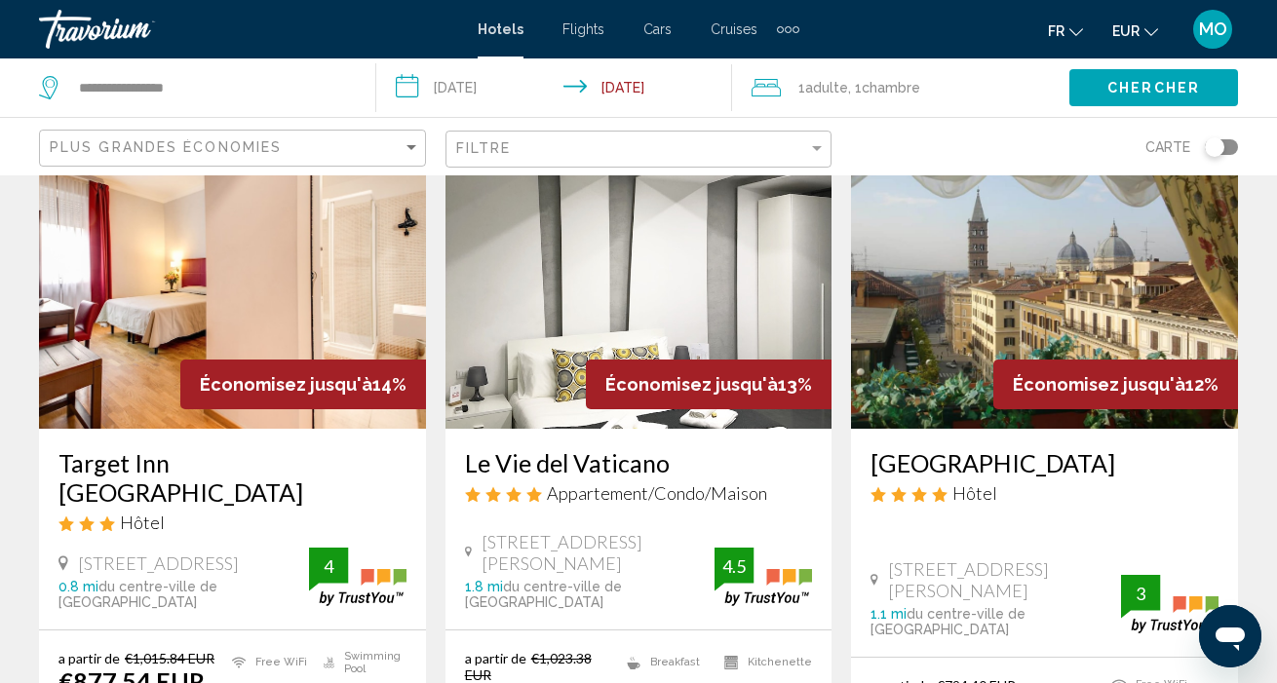
scroll to position [1713, 0]
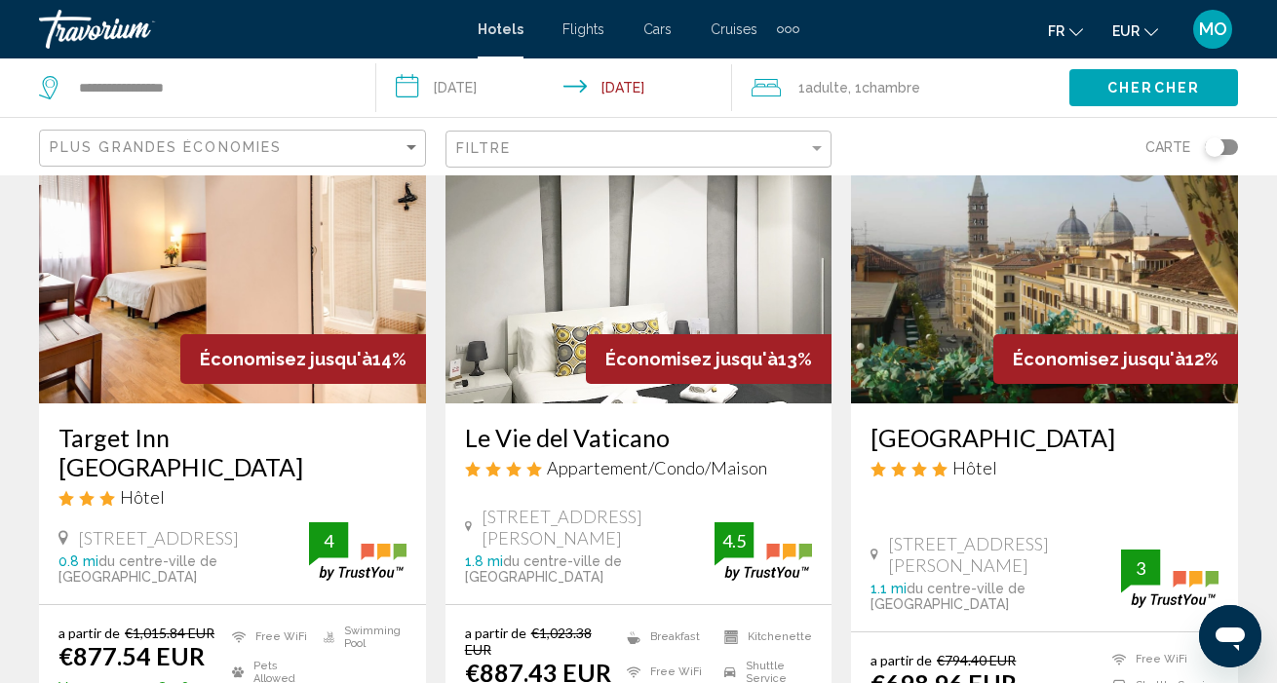
click at [673, 257] on img "Main content" at bounding box center [638, 248] width 387 height 312
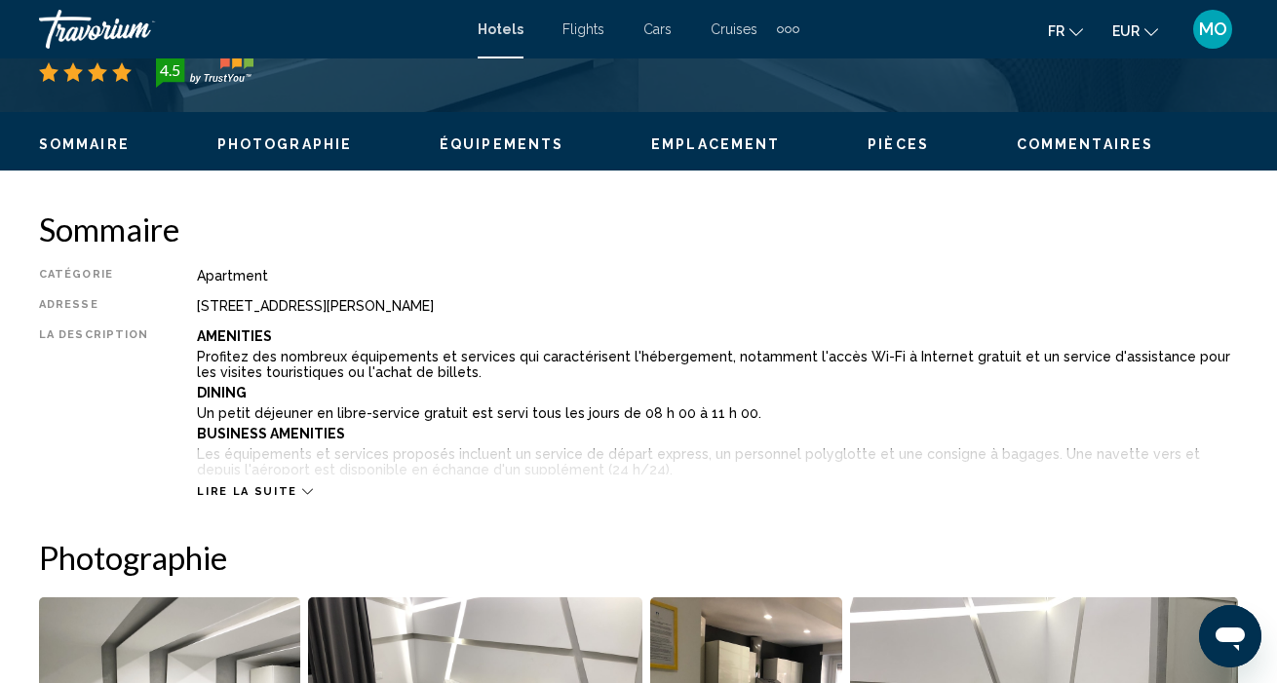
scroll to position [870, 0]
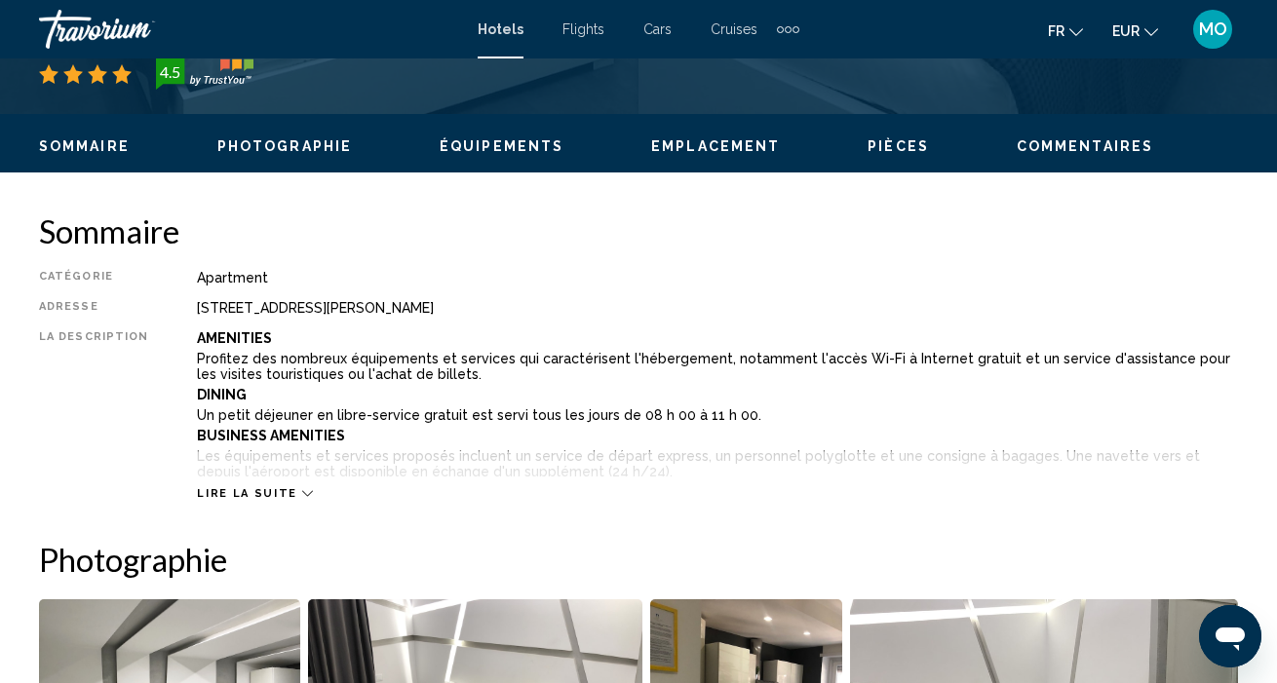
click at [302, 494] on icon "Main content" at bounding box center [307, 493] width 11 height 11
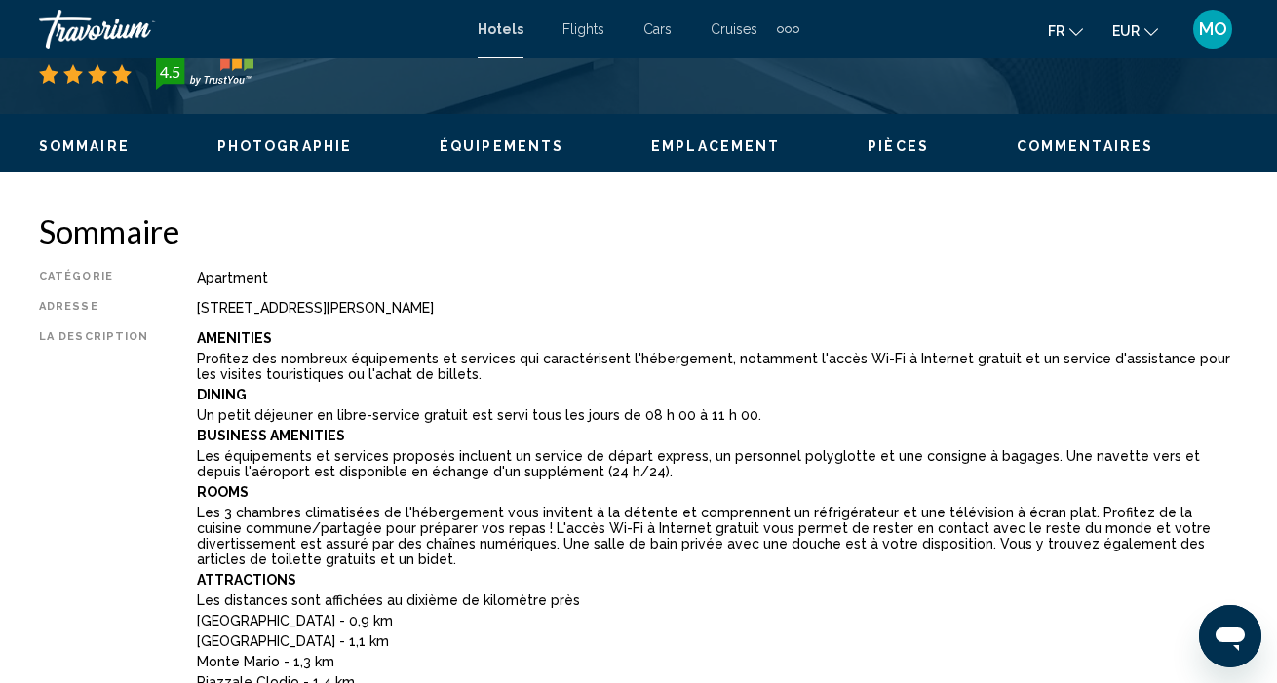
click at [337, 490] on p "Rooms" at bounding box center [717, 492] width 1041 height 16
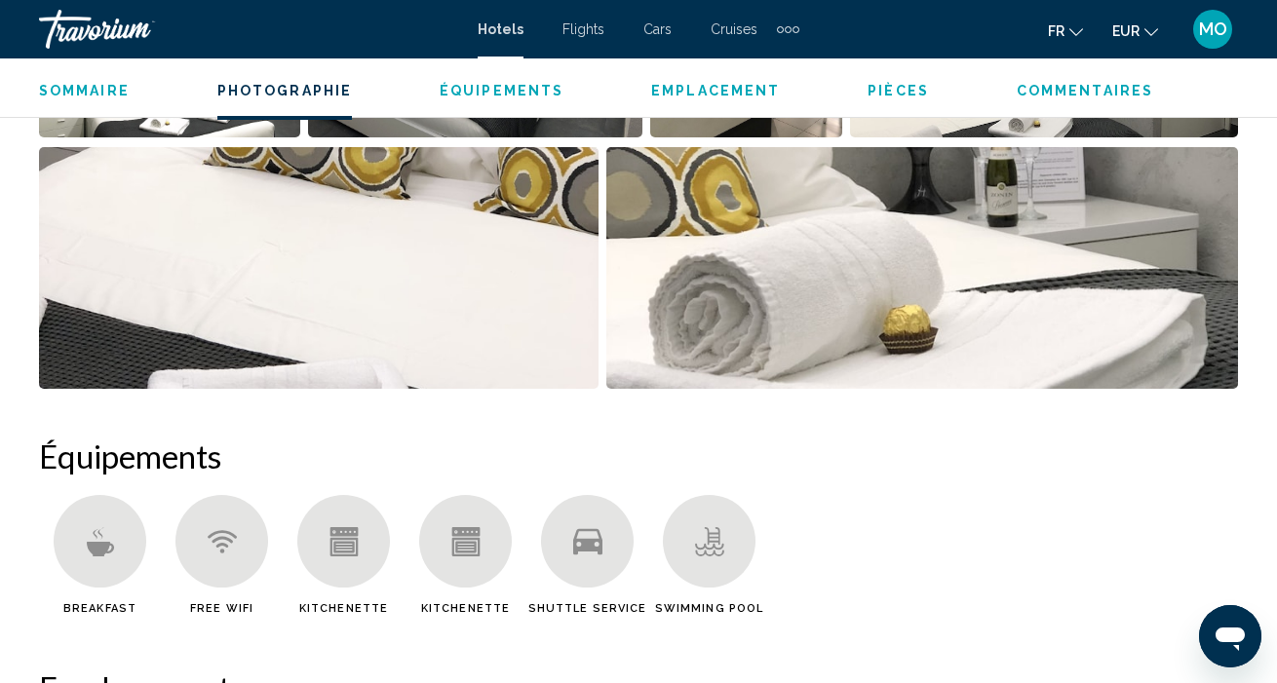
scroll to position [2048, 0]
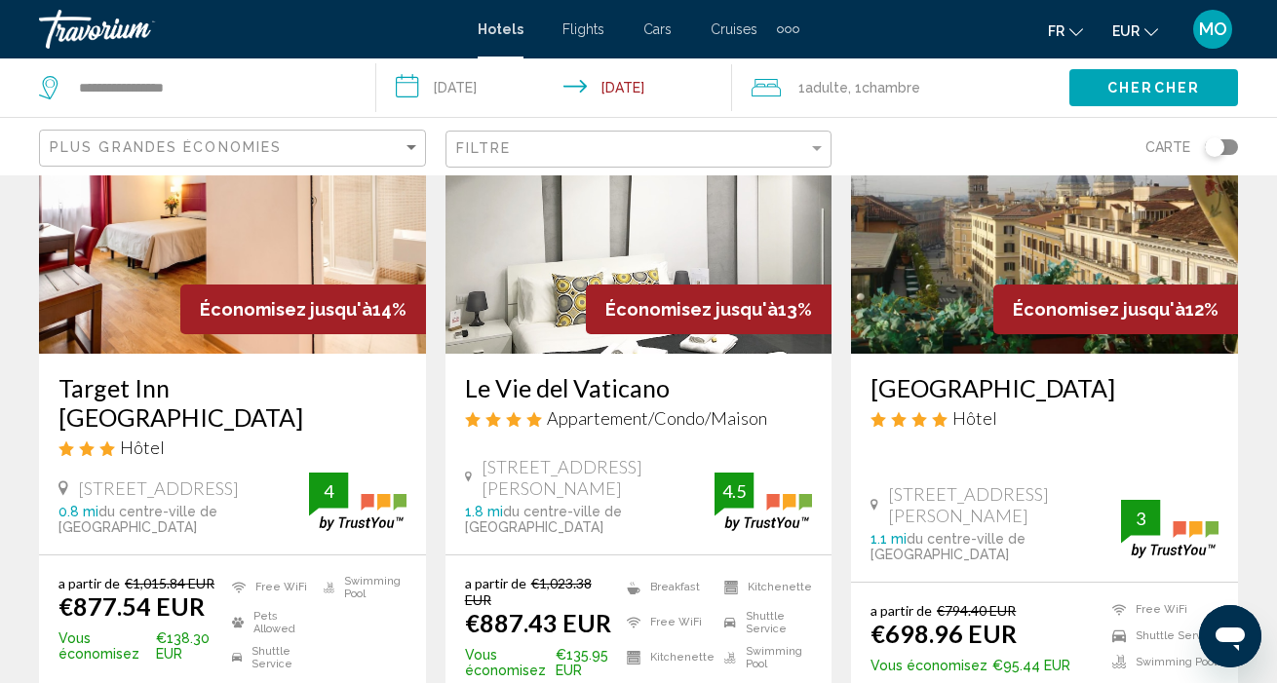
scroll to position [1753, 0]
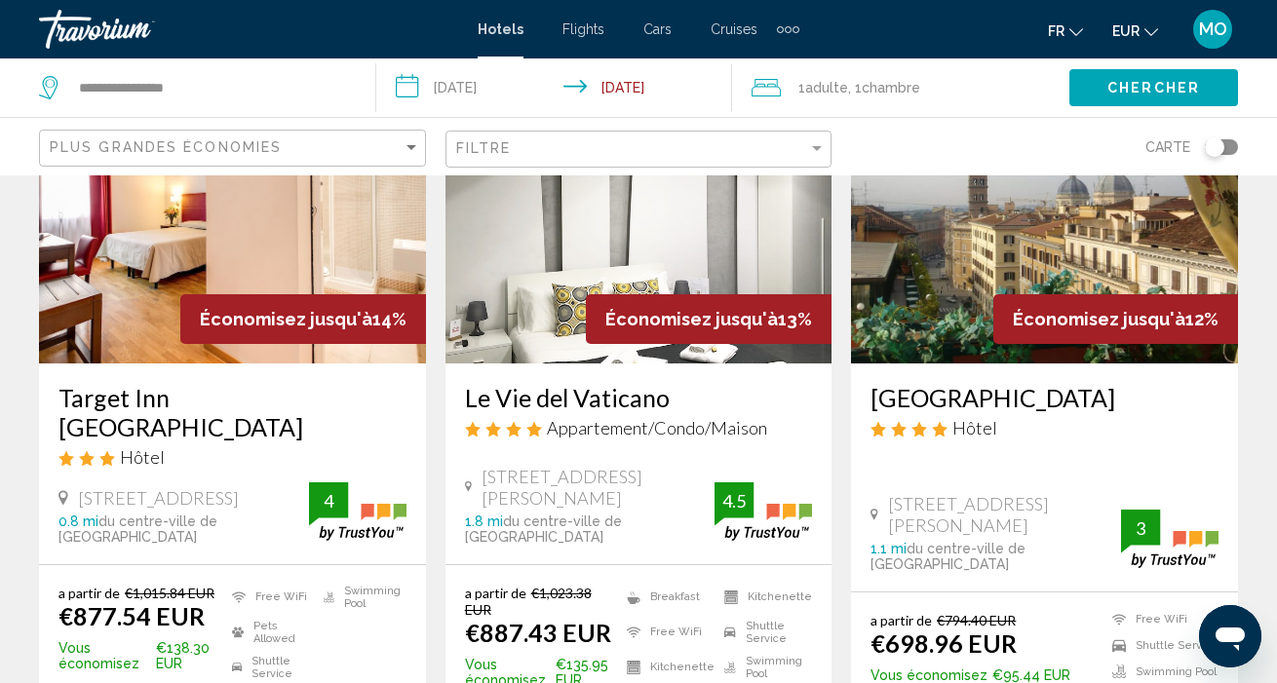
click at [982, 265] on img "Main content" at bounding box center [1044, 208] width 387 height 312
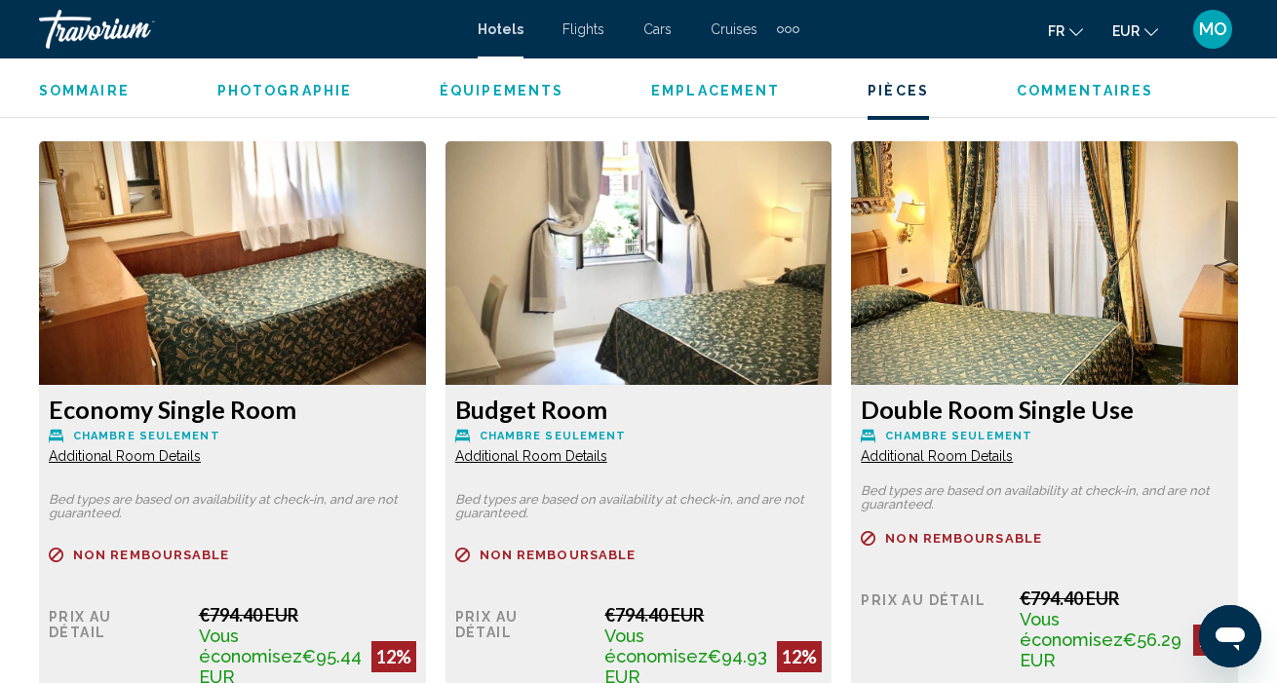
scroll to position [2993, 0]
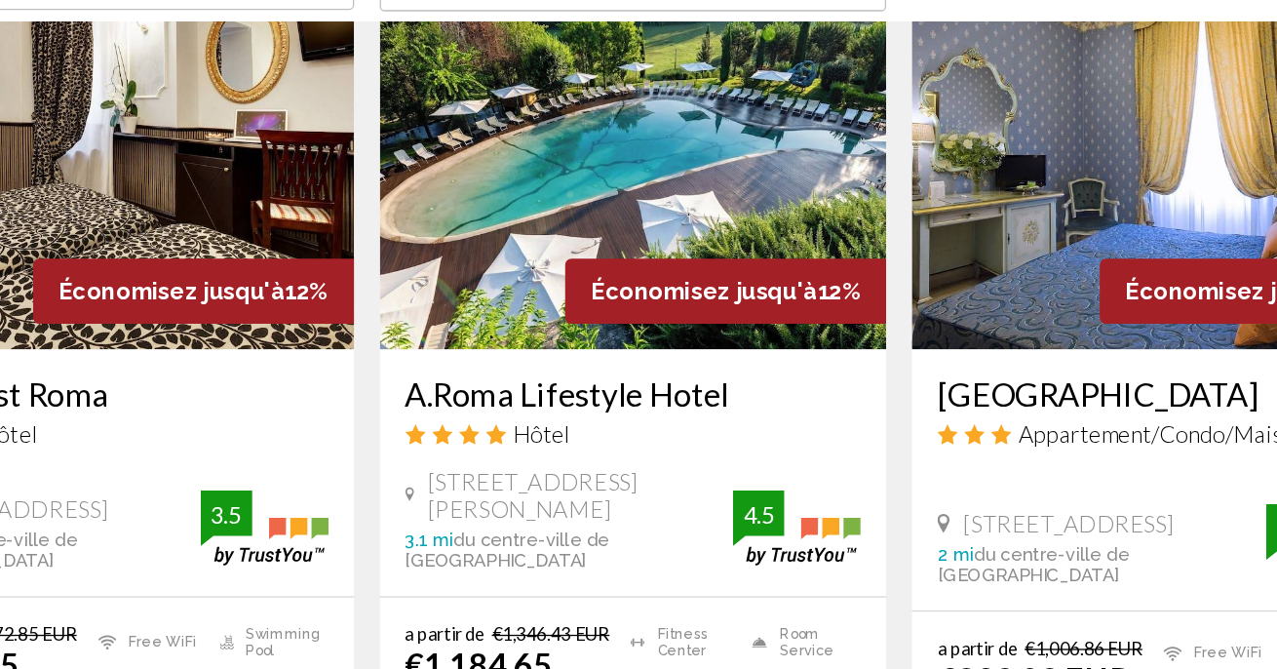
scroll to position [2449, 0]
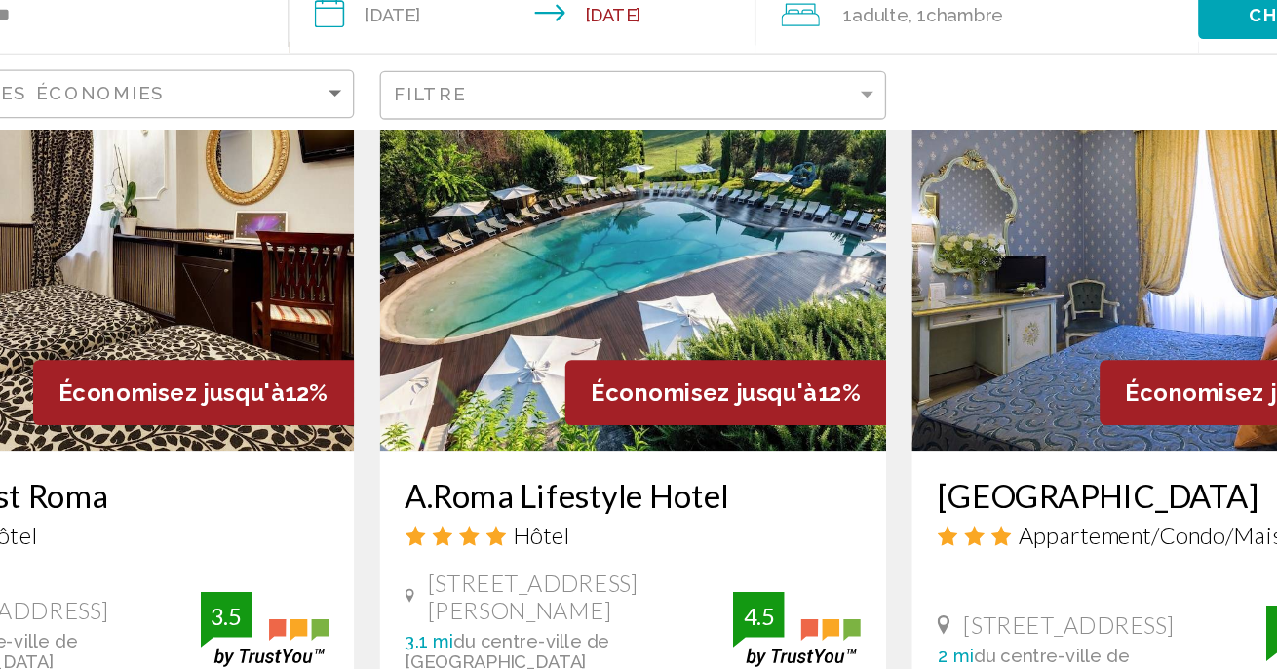
click at [488, 169] on img "Main content" at bounding box center [638, 264] width 387 height 312
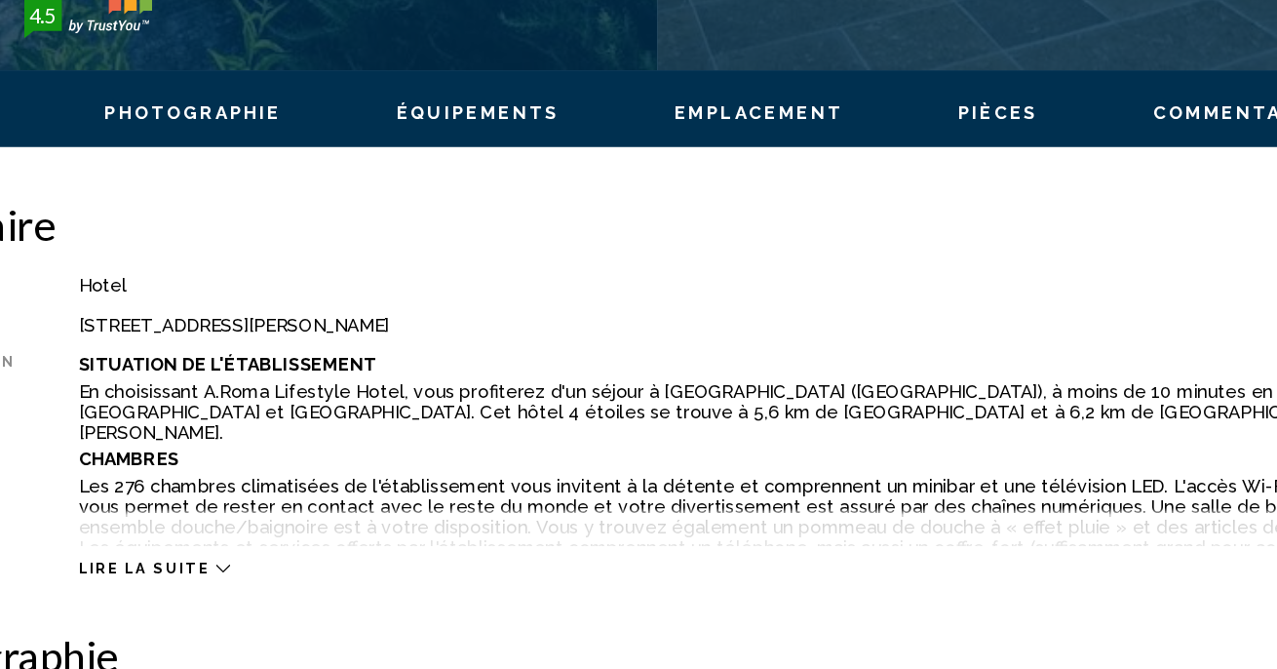
scroll to position [795, 0]
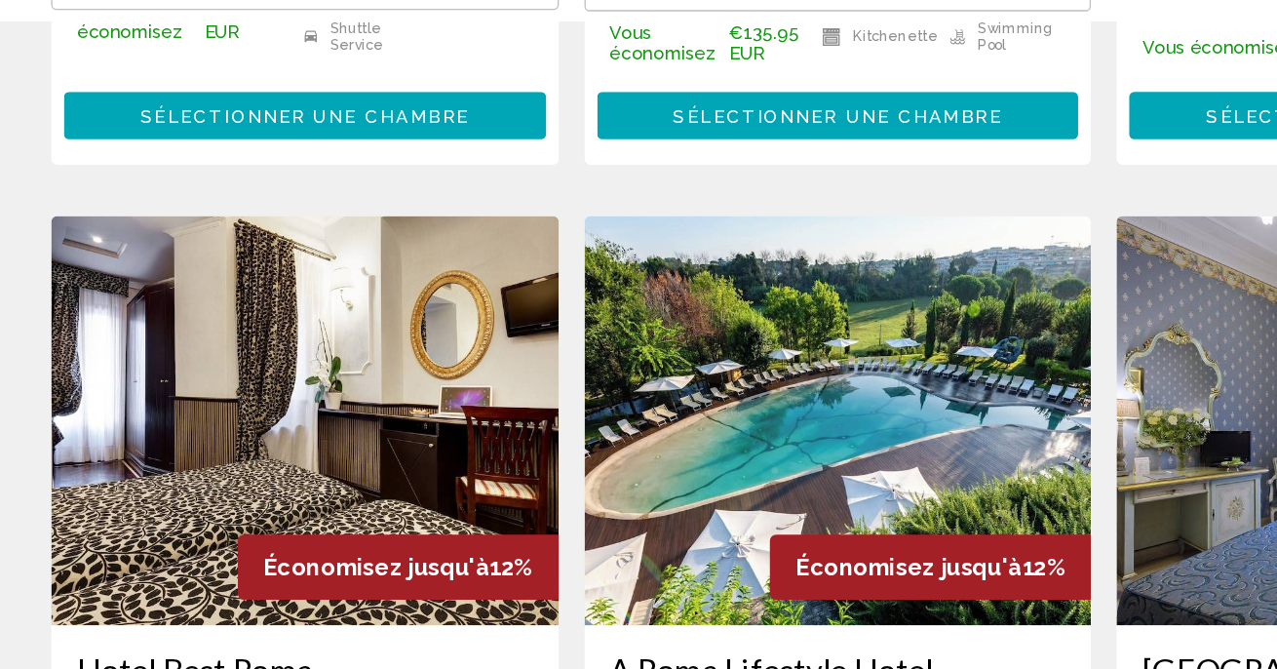
scroll to position [2285, 0]
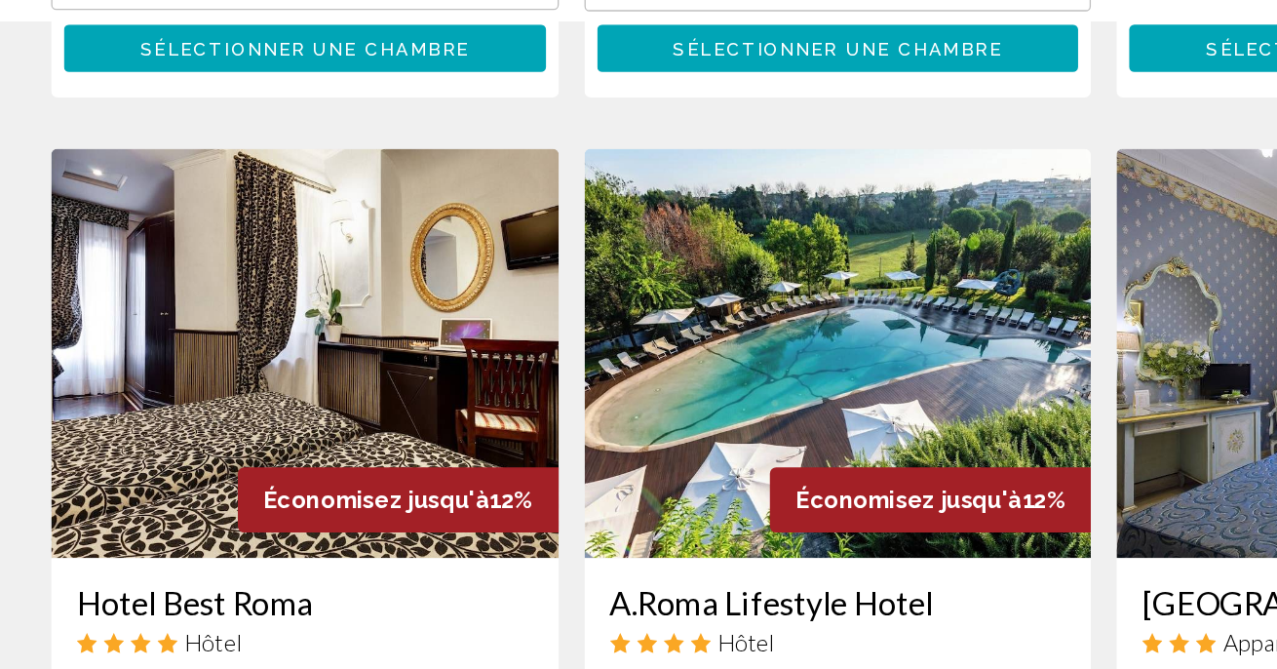
drag, startPoint x: 862, startPoint y: 496, endPoint x: 765, endPoint y: 509, distance: 97.3
drag, startPoint x: 765, startPoint y: 509, endPoint x: 795, endPoint y: 500, distance: 31.5
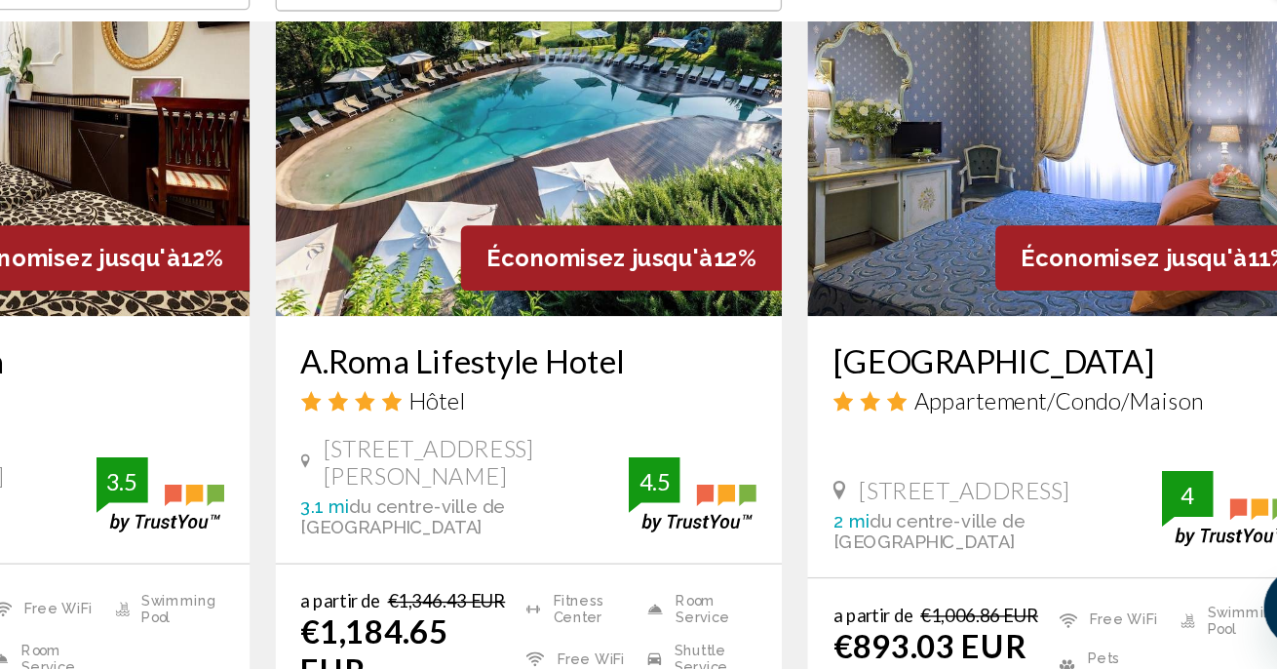
scroll to position [2474, 0]
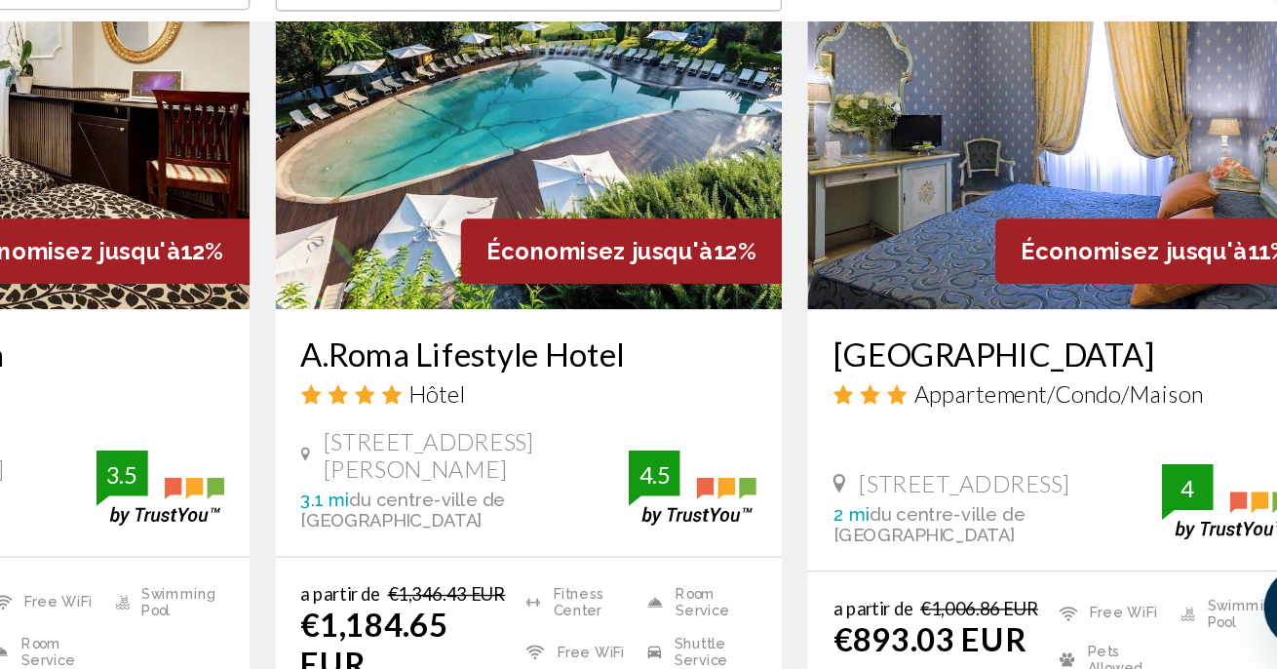
click at [851, 146] on img "Main content" at bounding box center [1044, 239] width 387 height 312
